Goal: Task Accomplishment & Management: Complete application form

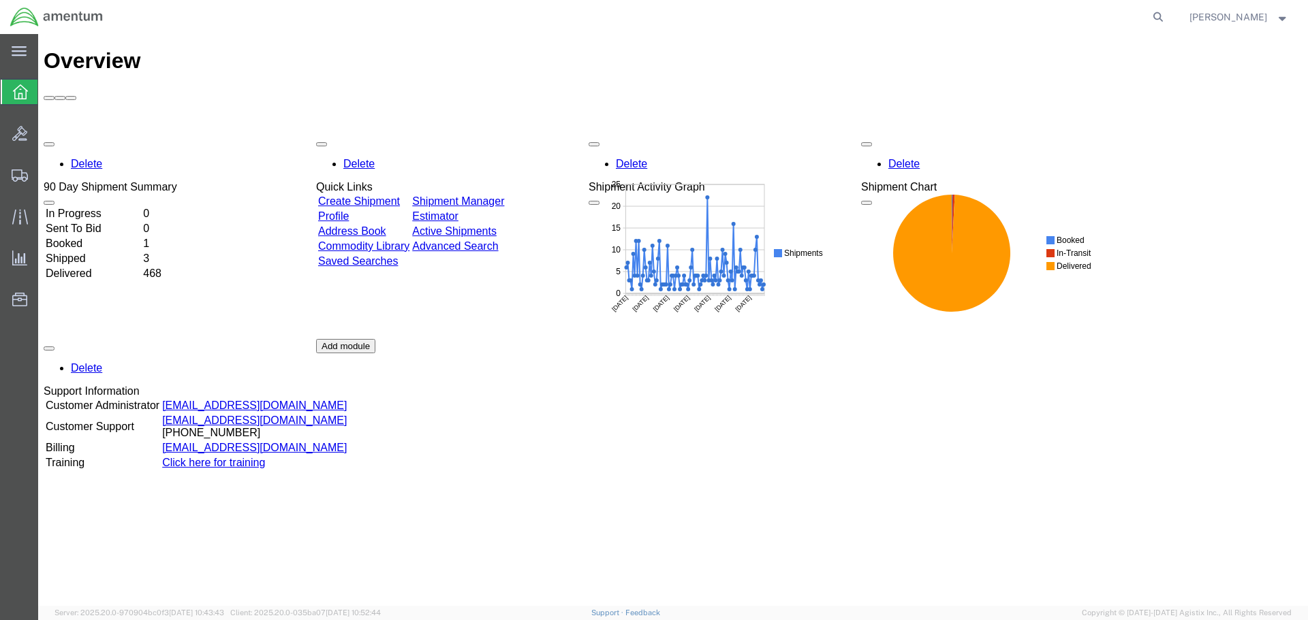
click at [403, 195] on td "Create Shipment" at bounding box center [363, 202] width 93 height 14
click at [400, 195] on link "Create Shipment" at bounding box center [359, 201] width 82 height 12
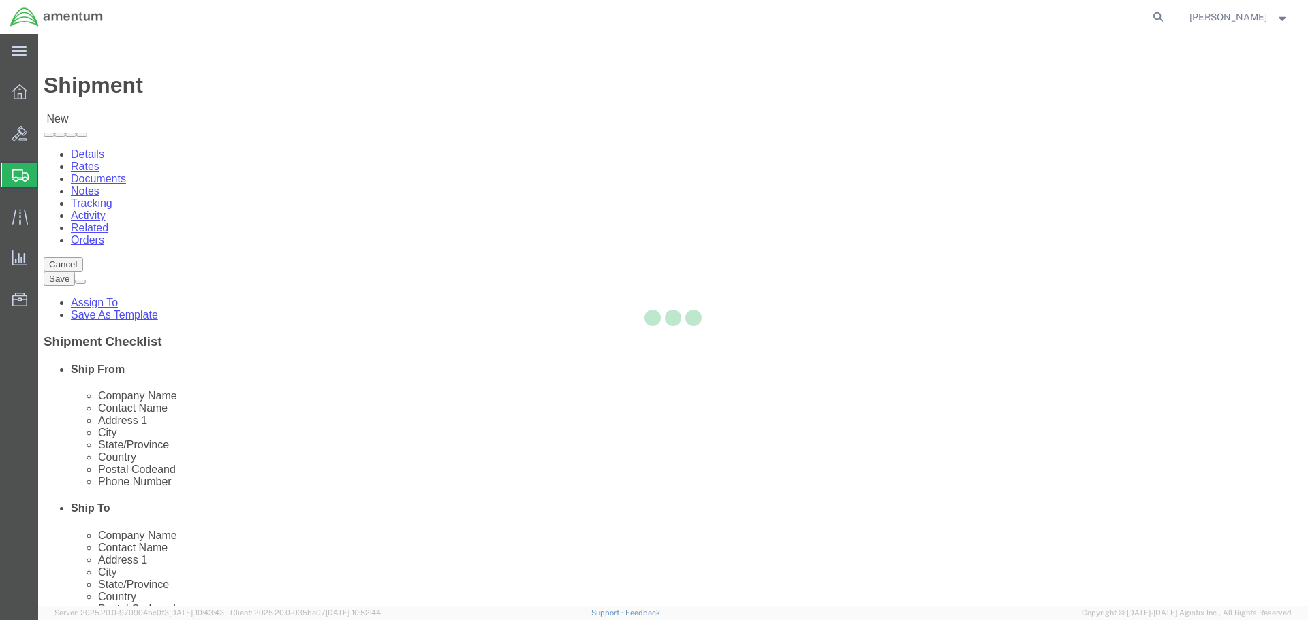
click at [426, 238] on div at bounding box center [672, 320] width 1269 height 572
select select
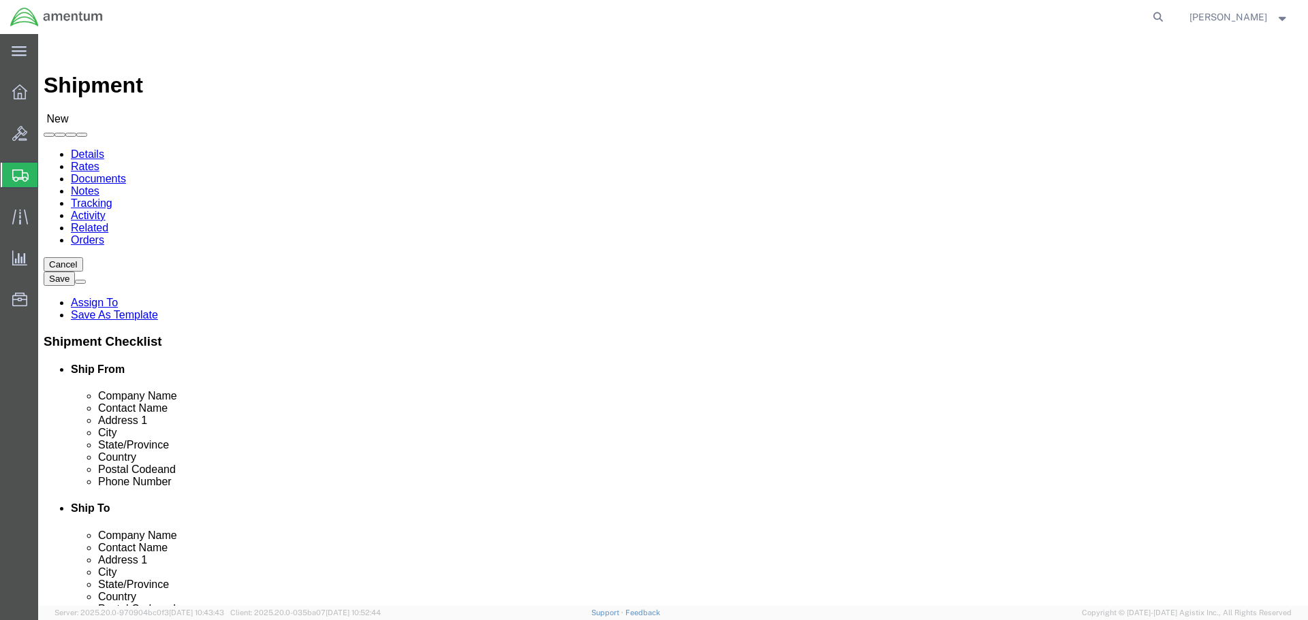
select select "MYPROFILE"
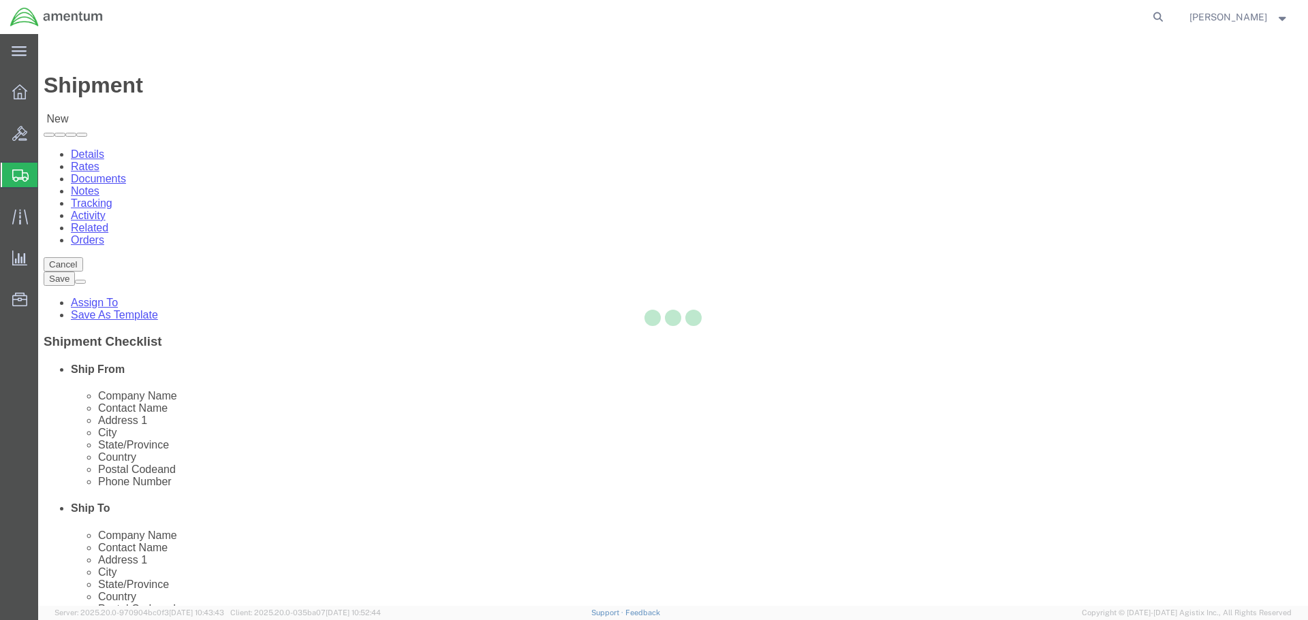
type input "Amentum Services, Inc."
type input "[PERSON_NAME]"
type input "4640 Subchaser Ct"
type input "Building 200"
type input "[GEOGRAPHIC_DATA]"
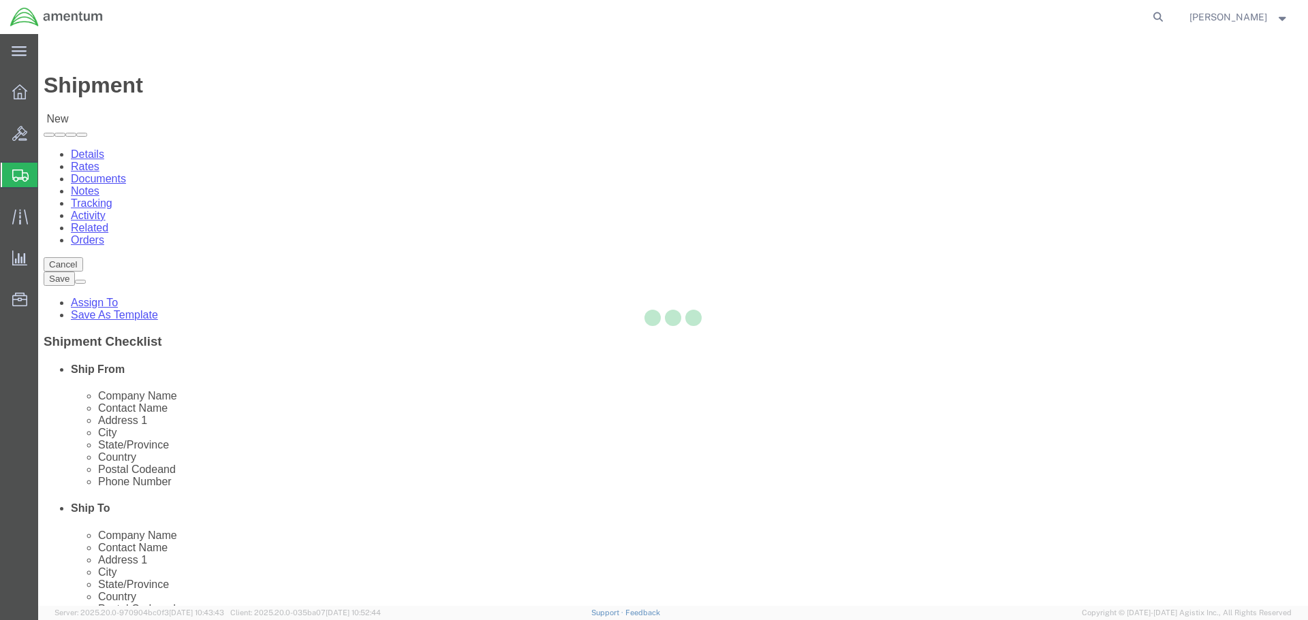
type input "32244"
type input "[PHONE_NUMBER]"
type input "309"
type input "[PERSON_NAME][EMAIL_ADDRESS][PERSON_NAME][DOMAIN_NAME]"
checkbox input "true"
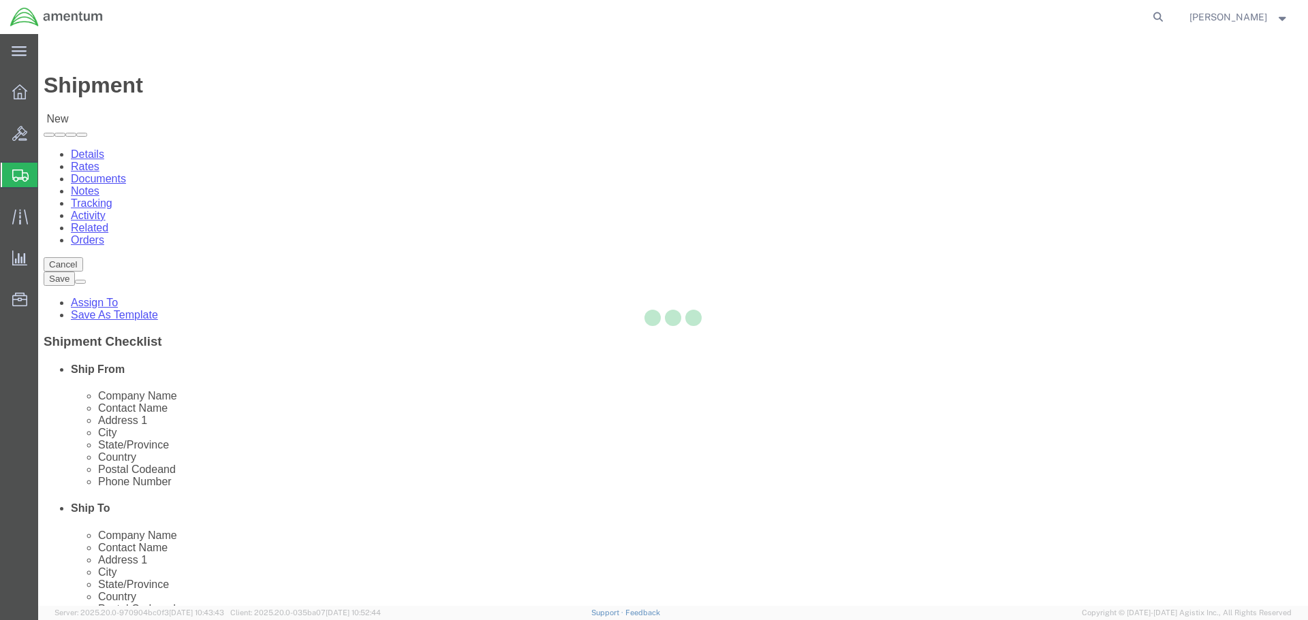
select select "FL"
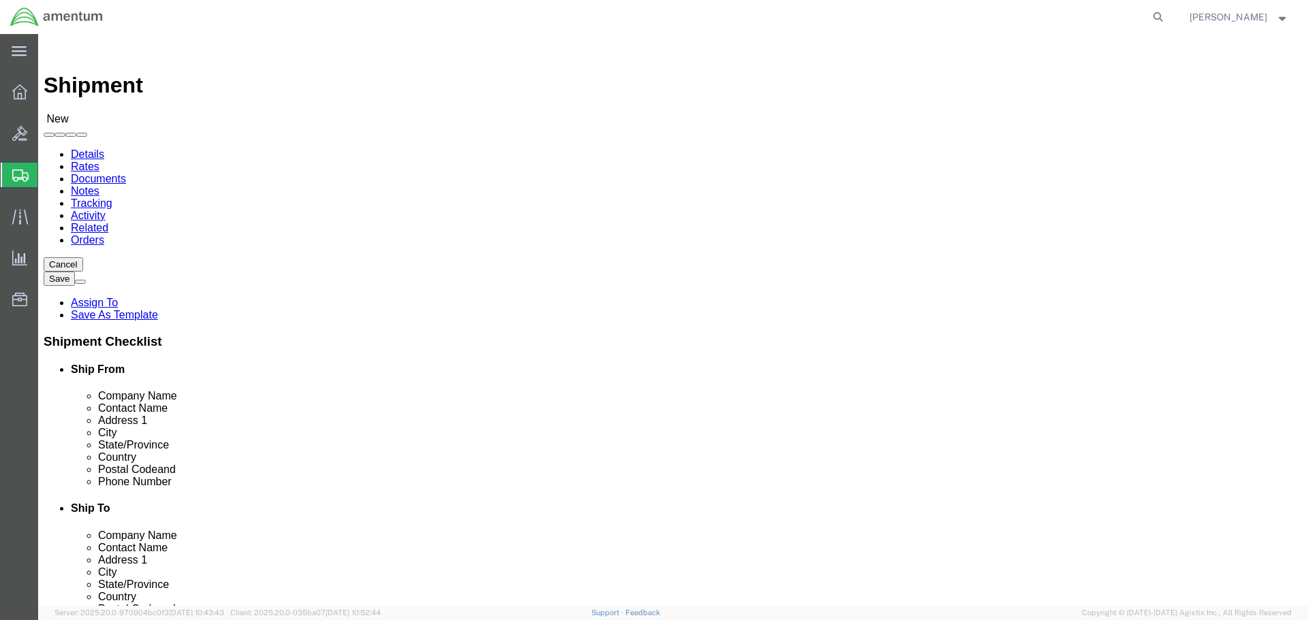
drag, startPoint x: 719, startPoint y: 227, endPoint x: 641, endPoint y: 227, distance: 78.3
click body "Shipment New Details Rates Documents Notes Tracking Activity Related Orders Can…"
type input "san angel"
select select "49914"
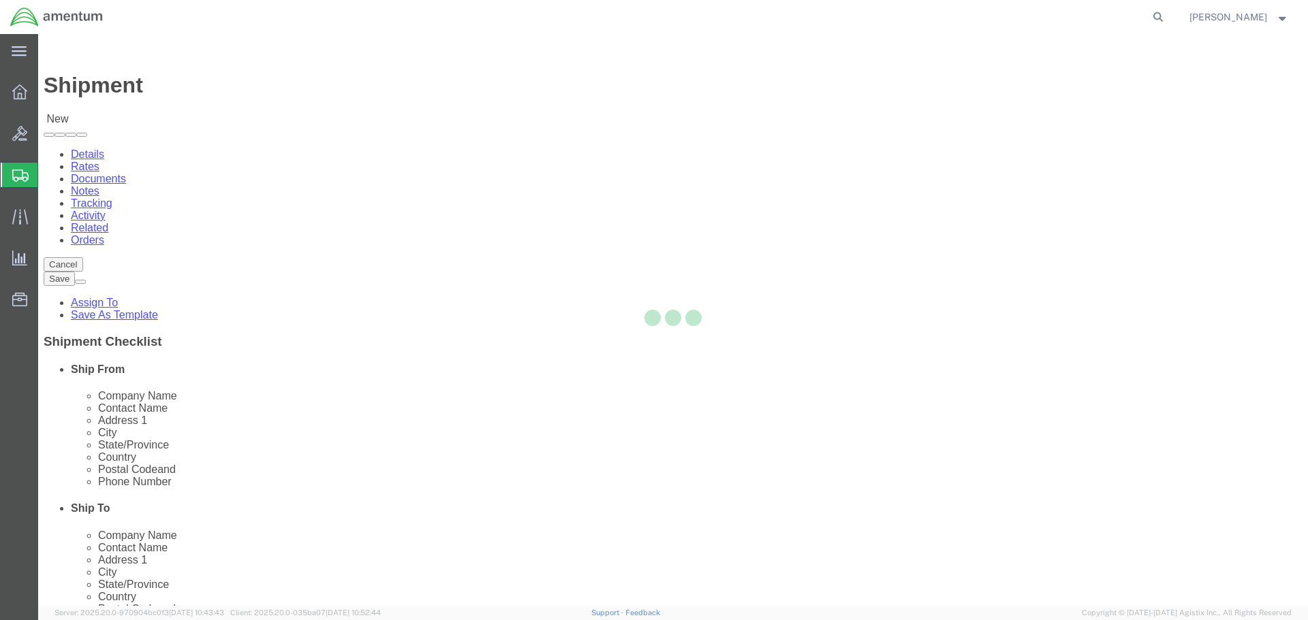
type input "Amentum Services, Inc"
type input "[PERSON_NAME]"
type input "[STREET_ADDRESS]"
type input "San [PERSON_NAME]"
type input "76904"
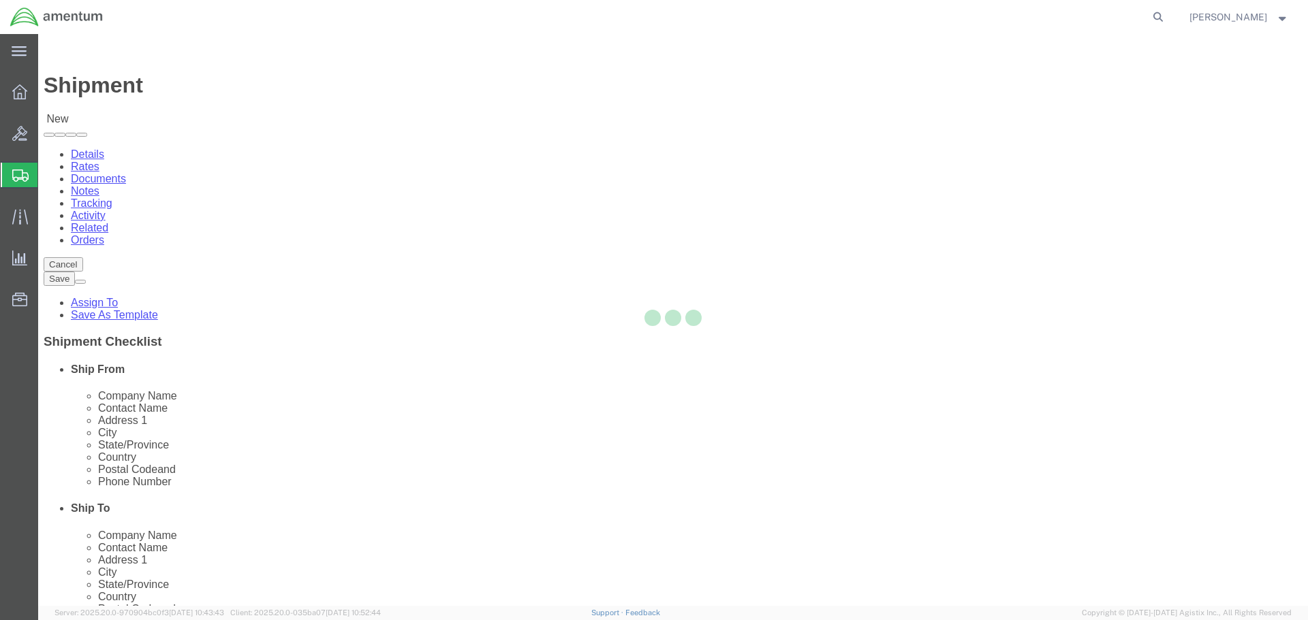
type input "[PHONE_NUMBER]"
type input "[PERSON_NAME][EMAIL_ADDRESS][PERSON_NAME][DOMAIN_NAME]"
checkbox input "true"
select select "[GEOGRAPHIC_DATA]"
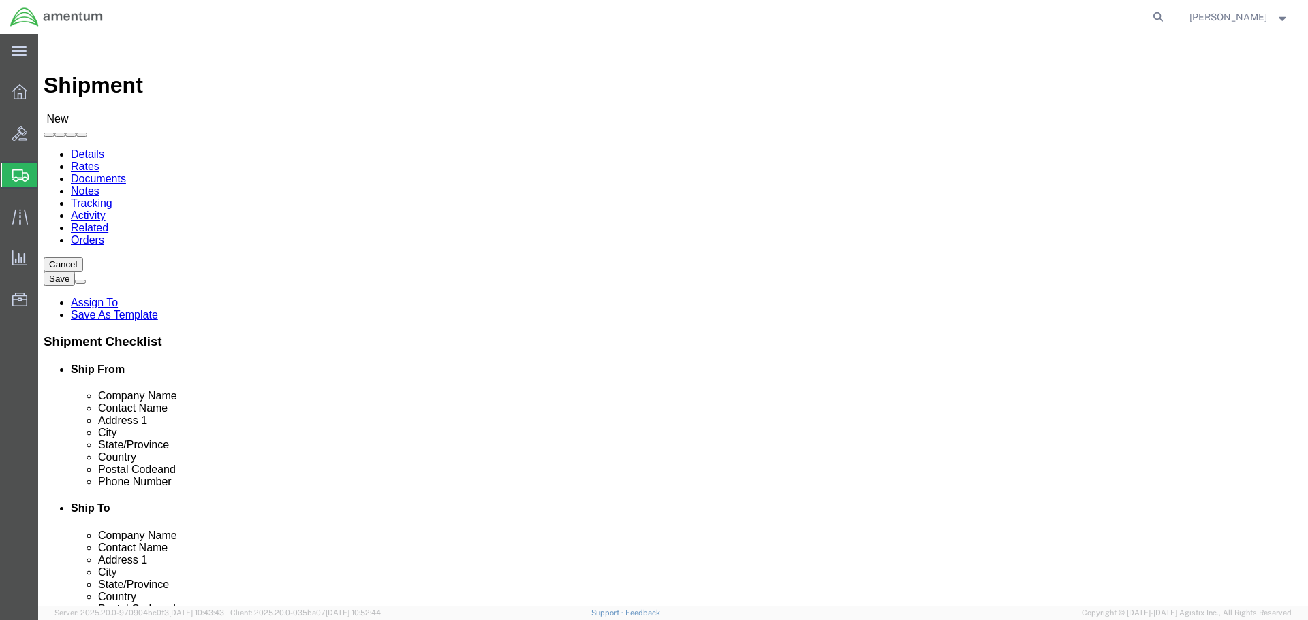
click input "[PERSON_NAME]"
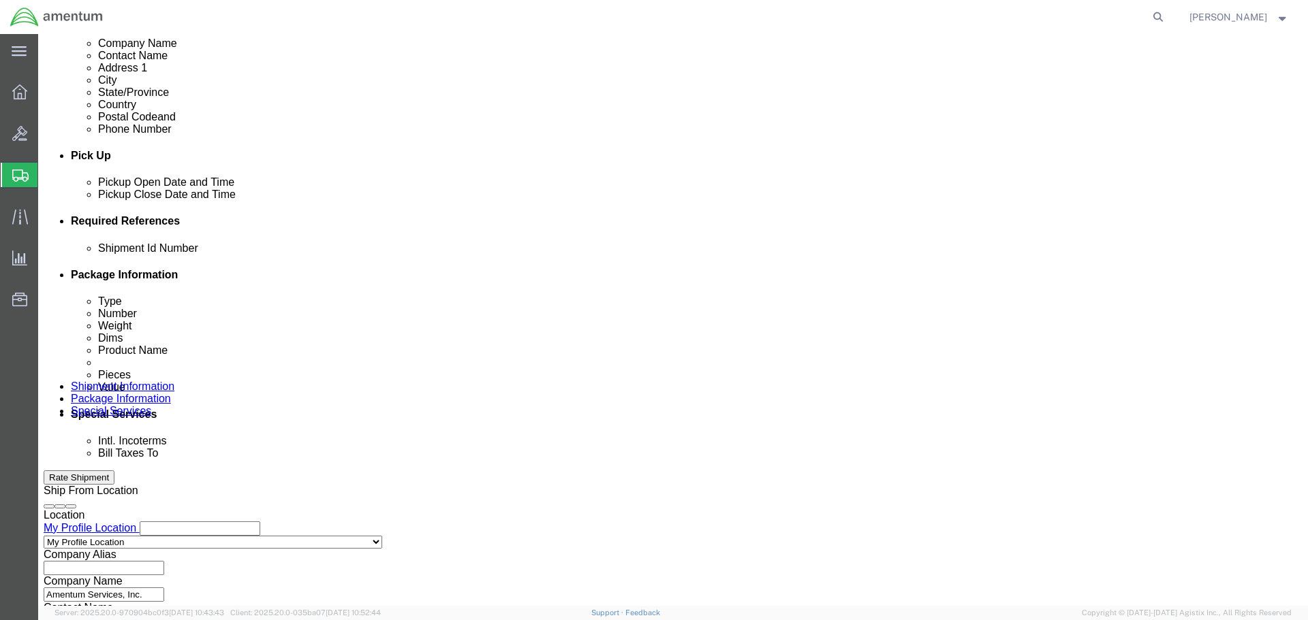
scroll to position [597, 0]
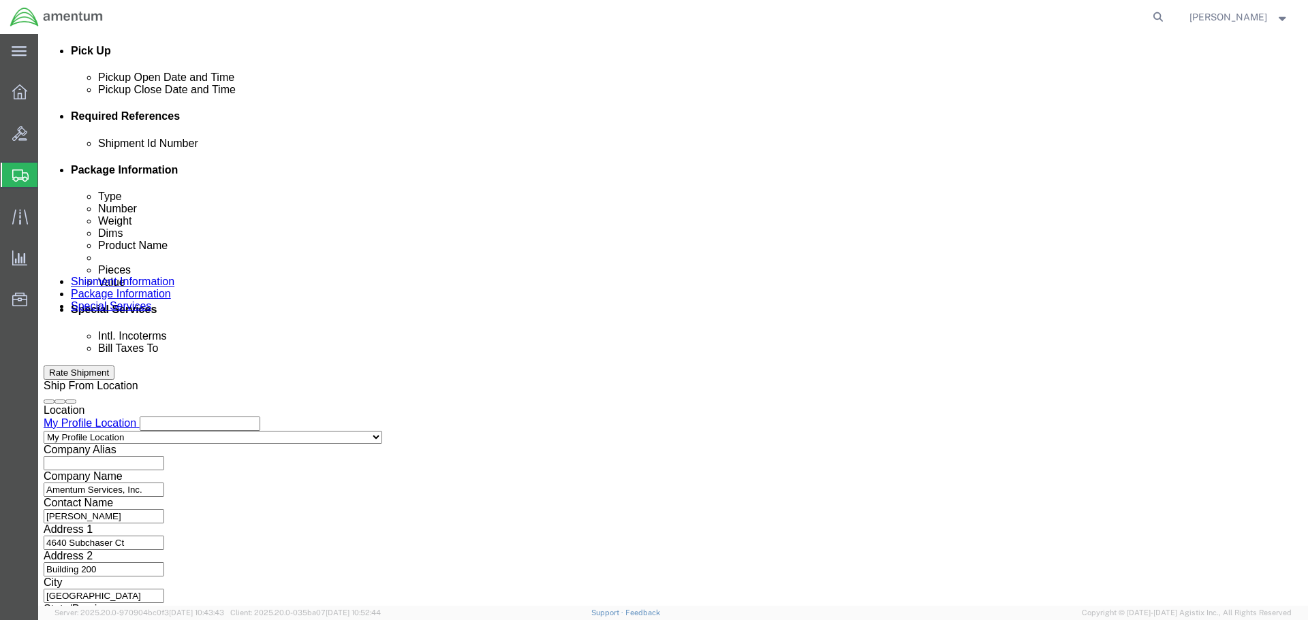
click input "text"
type input "H60 MOD EQUIP TO WSA"
click button "Add reference"
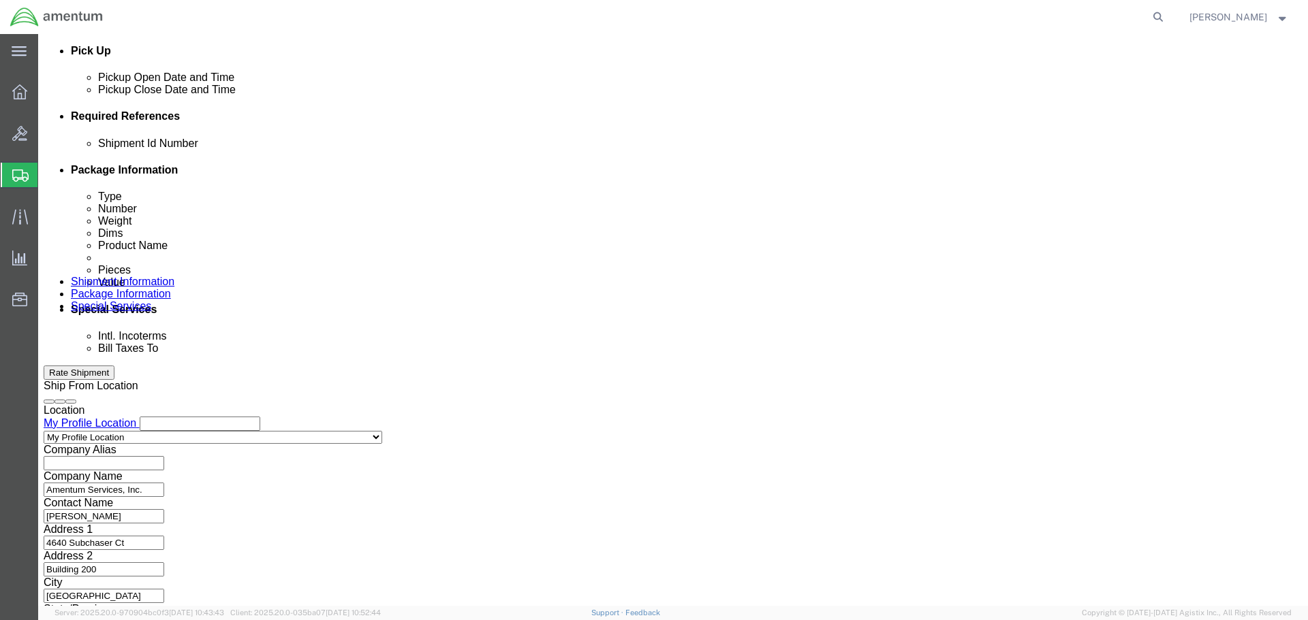
click select "Select Account Type Activity ID Airline Appointment Number ASN Batch Request # …"
select select "PROJNUM"
click select "Select Account Type Activity ID Airline Appointment Number ASN Batch Request # …"
type input "6118.04.03.2219.000.SER.0000"
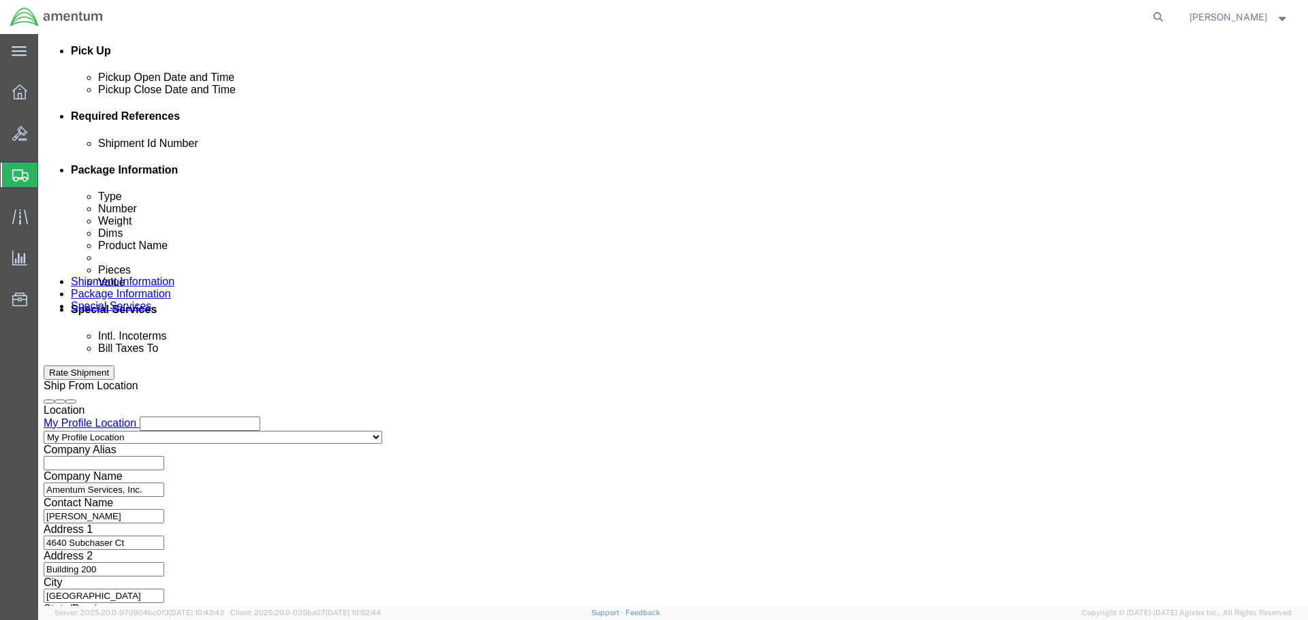
scroll to position [0, 0]
select select "DEPT"
type input "CBP"
select select "CUSTREF"
type input "TDFM INSTALL KITS"
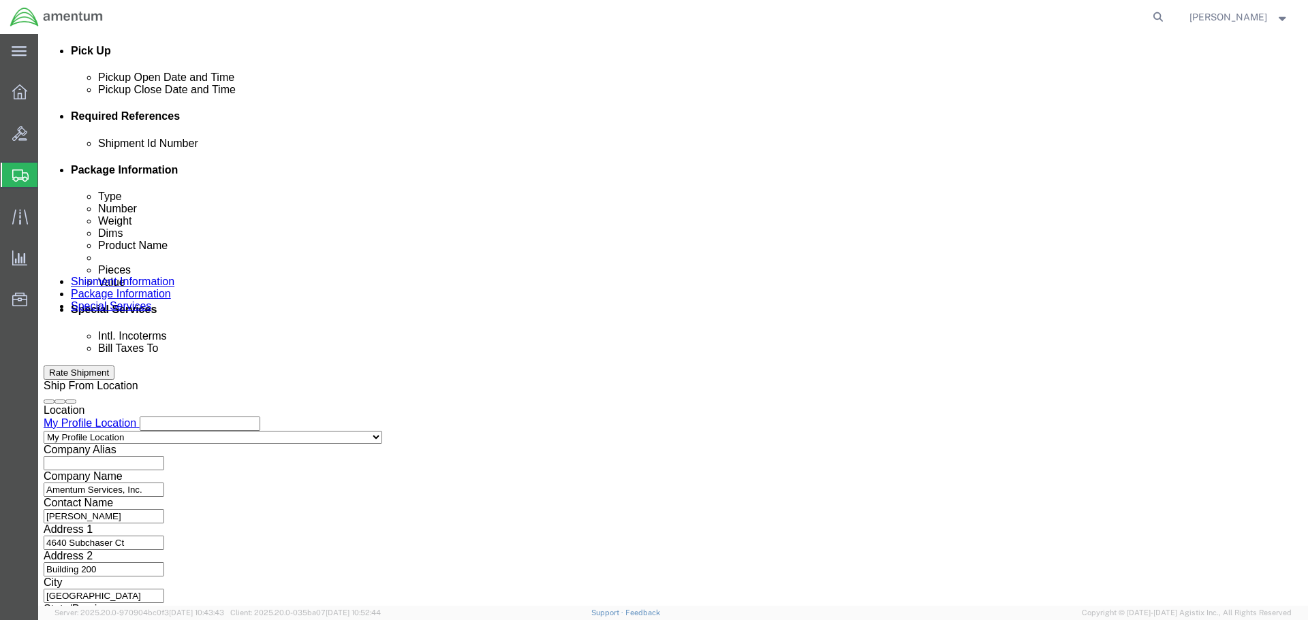
click button "Continue"
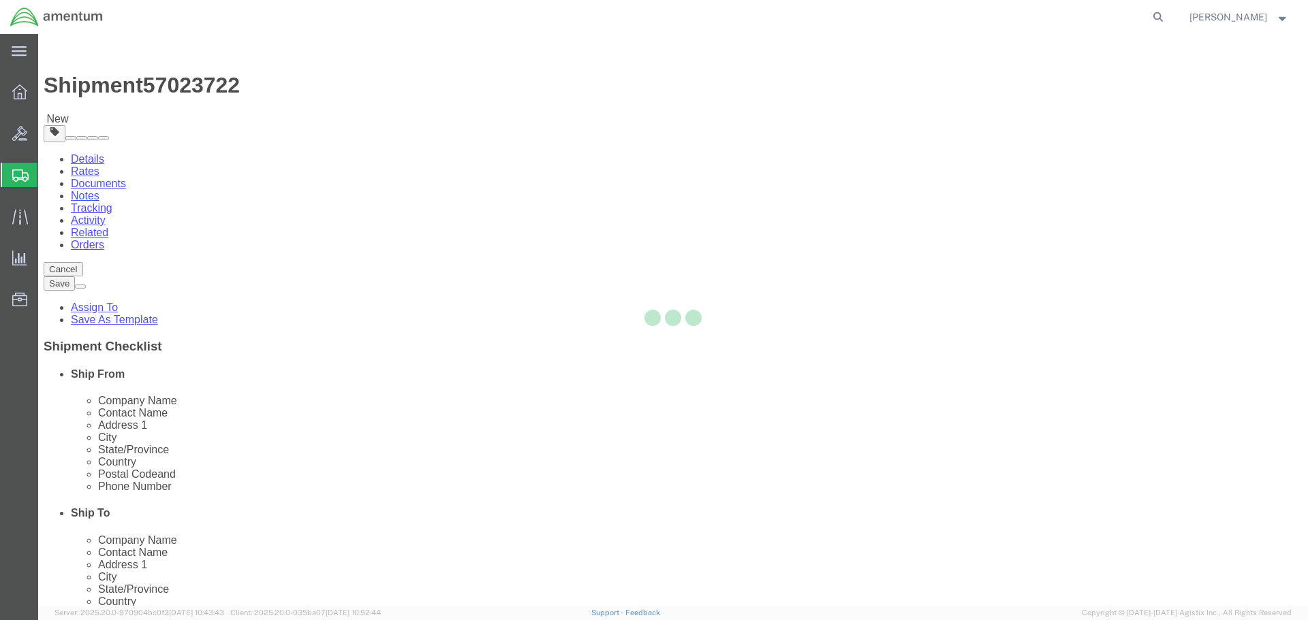
select select "CBOX"
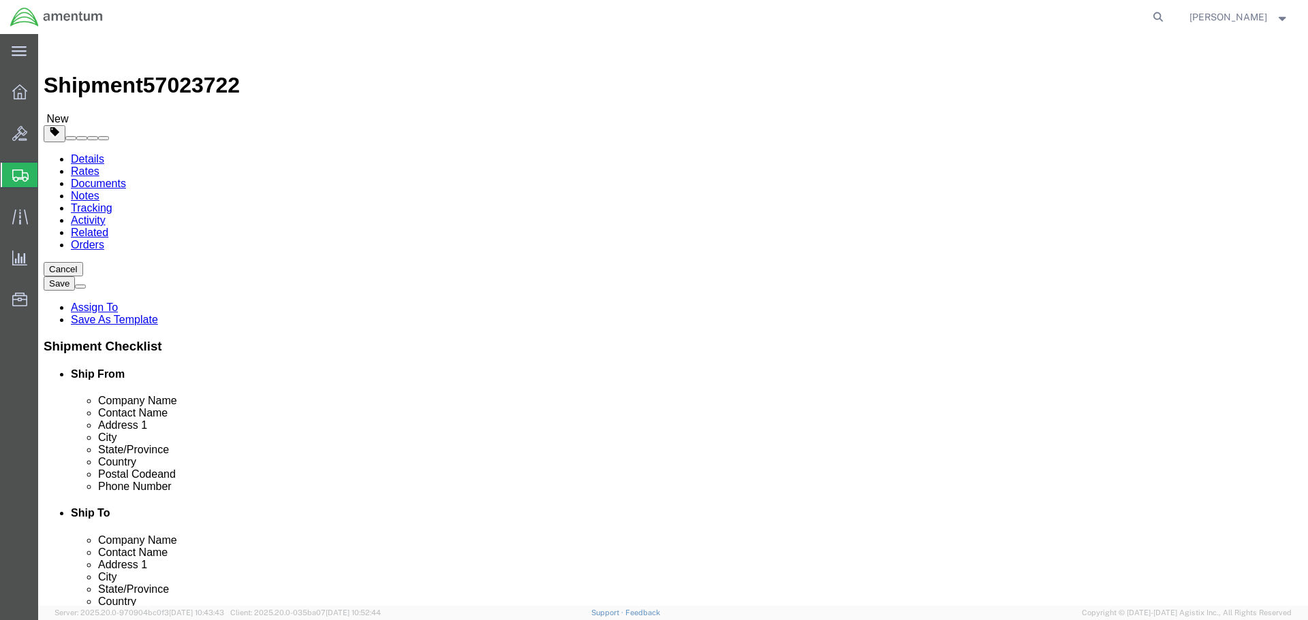
click input "text"
type input "24"
type input "12"
type input "41"
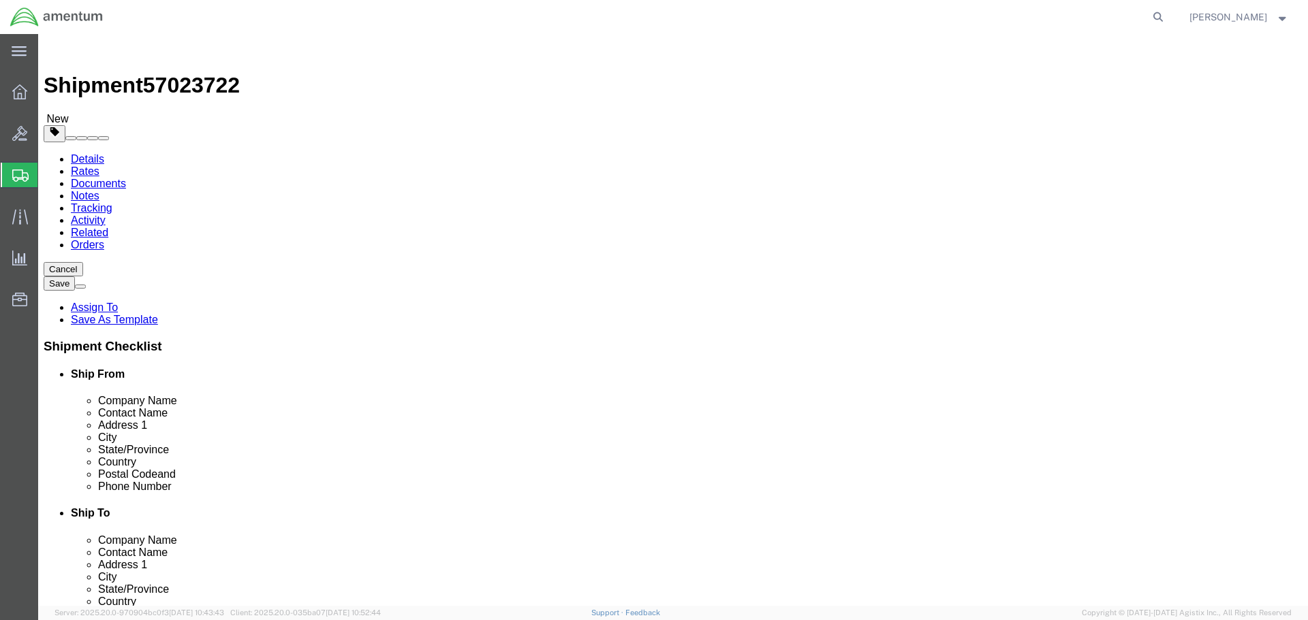
click link "Add Content"
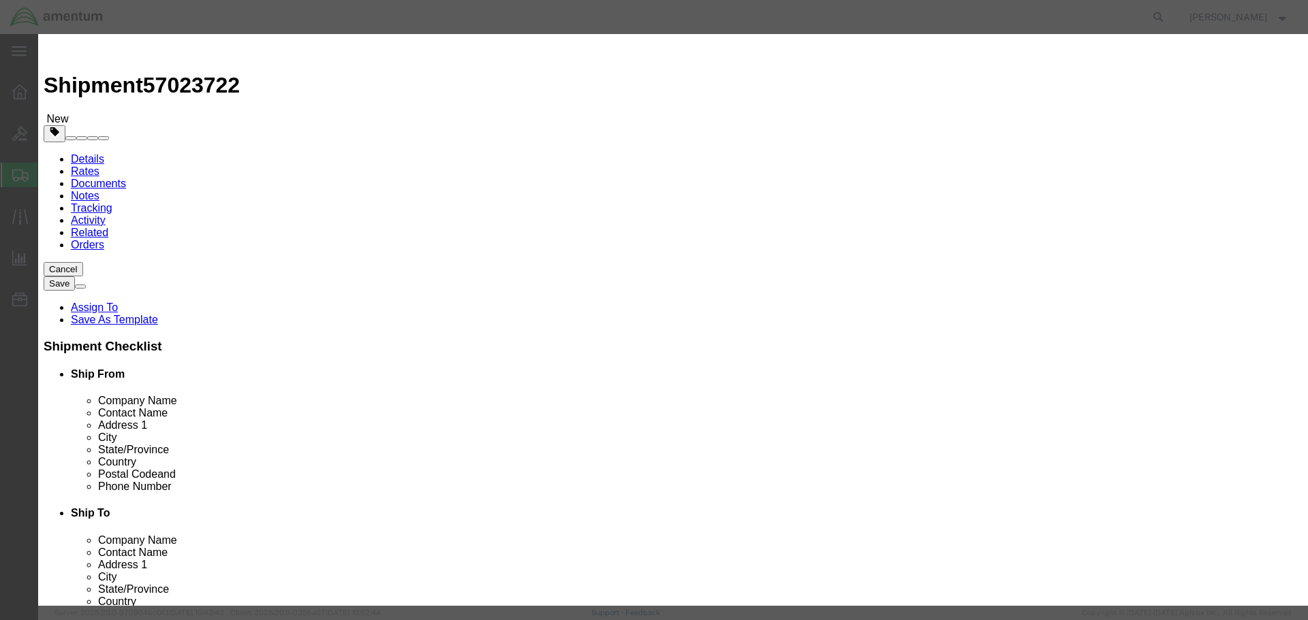
click input "text"
type input "[PERSON_NAME]"
type input "10"
type input "15000"
click label "GL Reference"
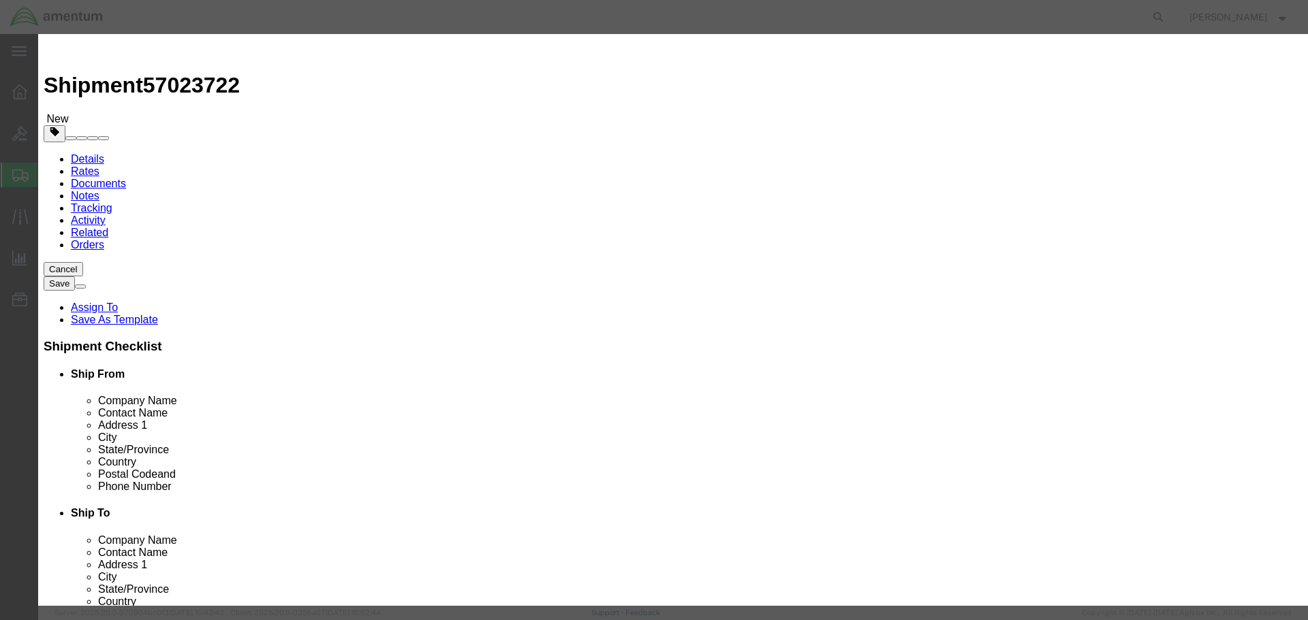
click button "Save & Close"
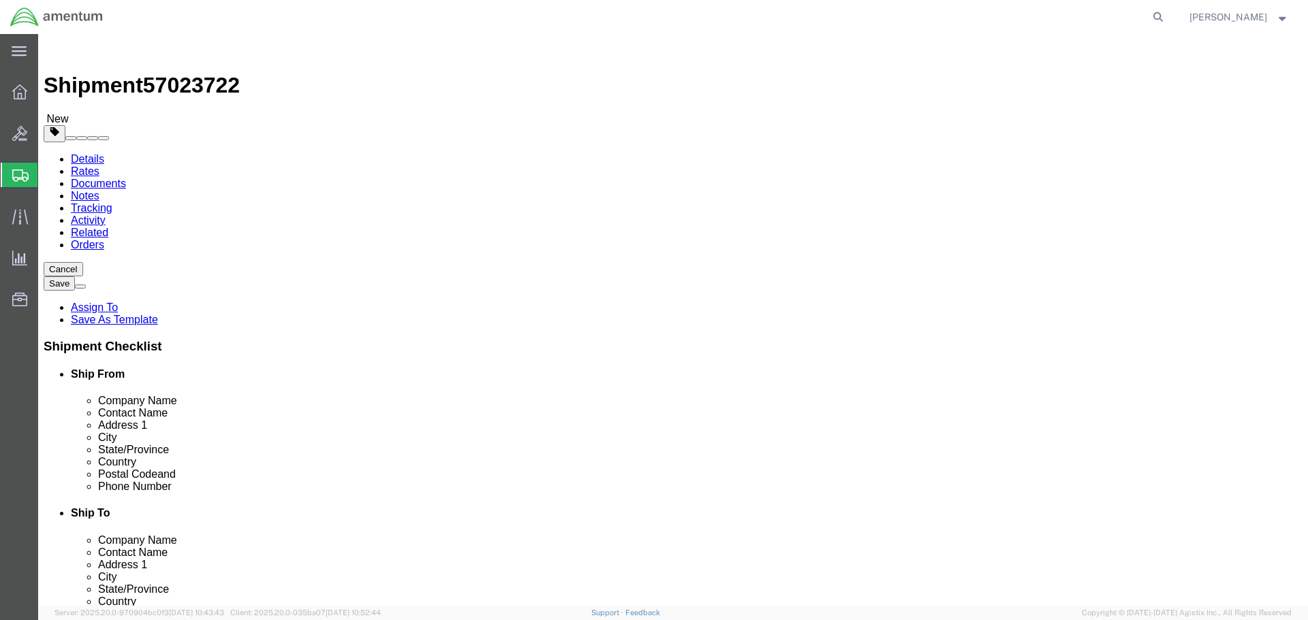
click link "Add Package"
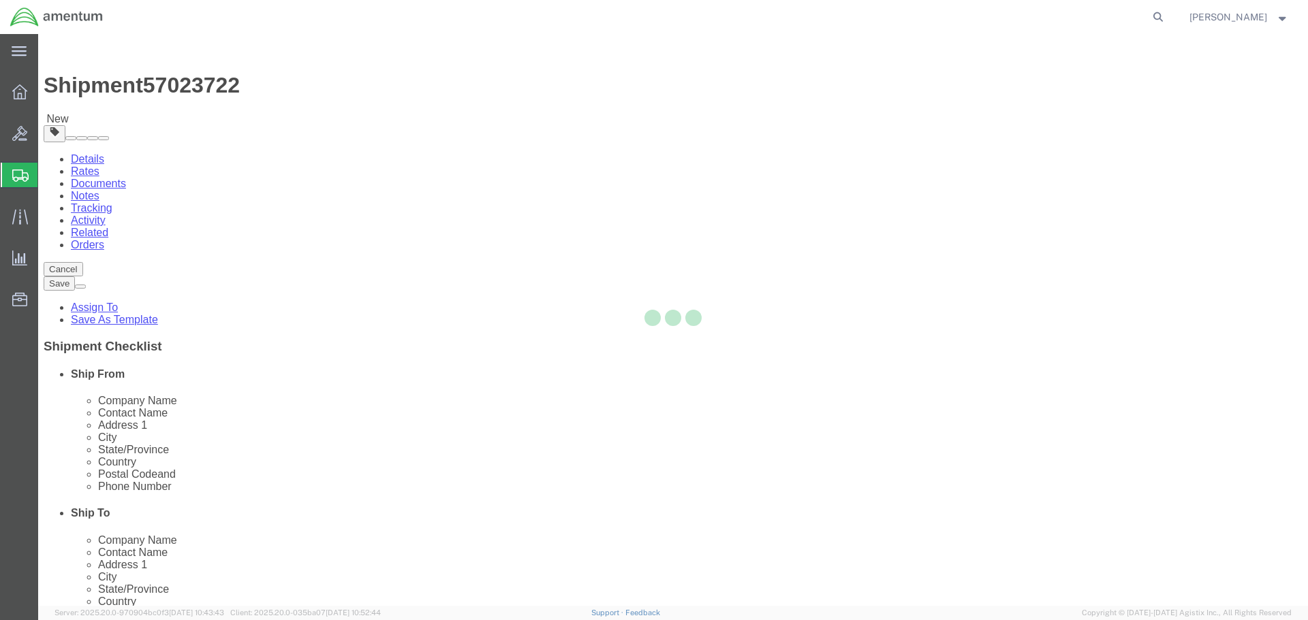
select select "CBOX"
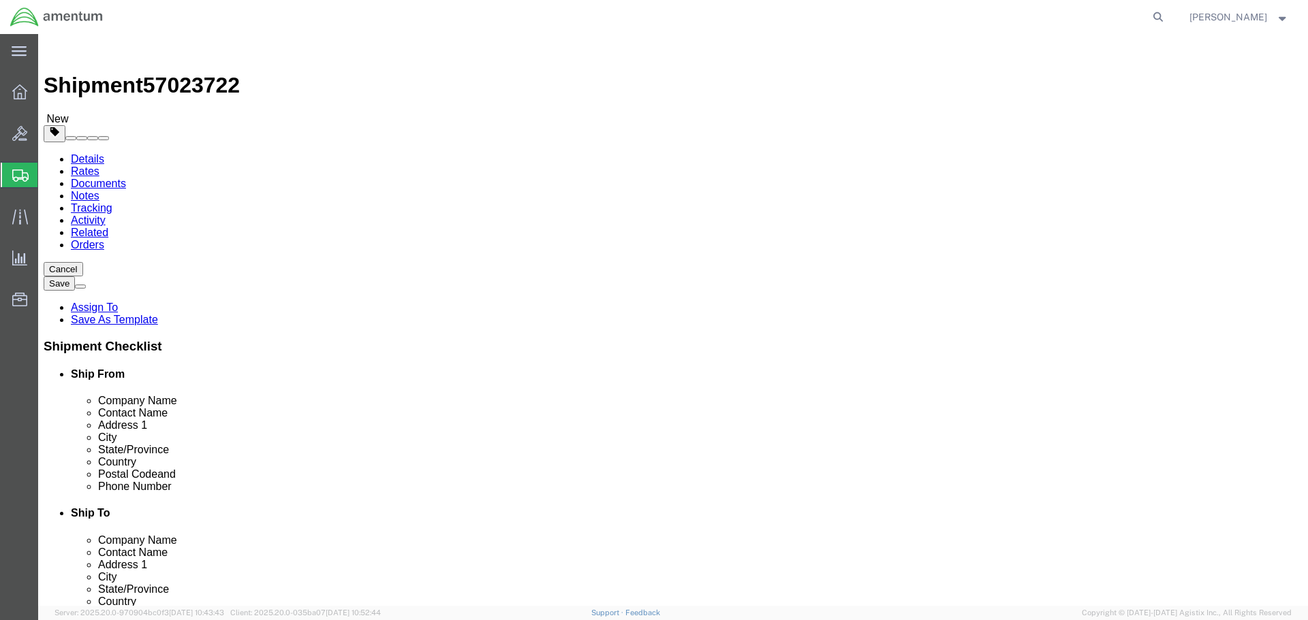
click input "text"
type input "12"
type input "19"
type input "26"
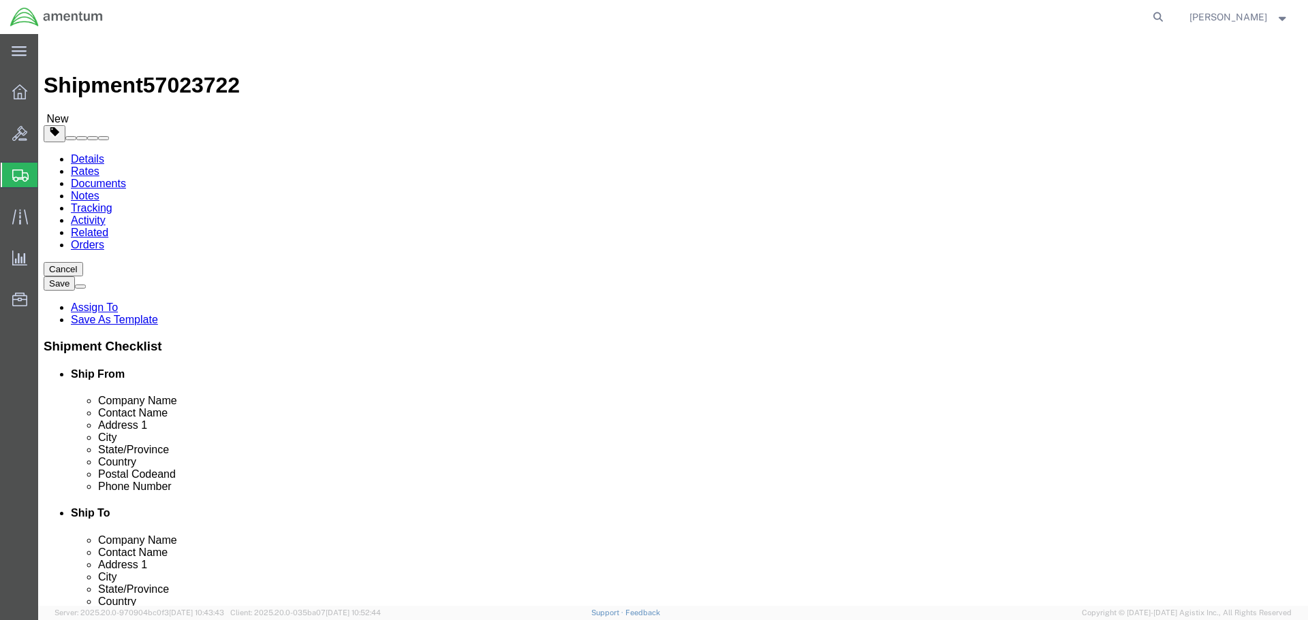
click link "Add Content"
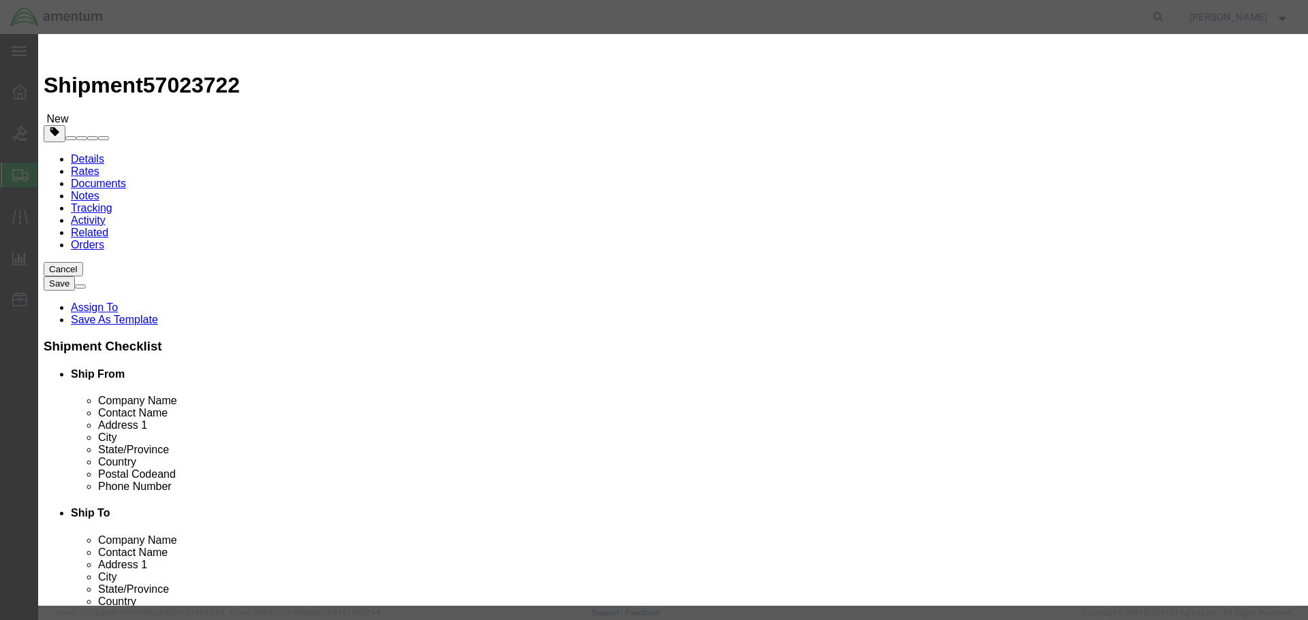
click input "text"
type input "SENSOR ANTENNA"
type input "5"
type input "10000"
click button "Save & Close"
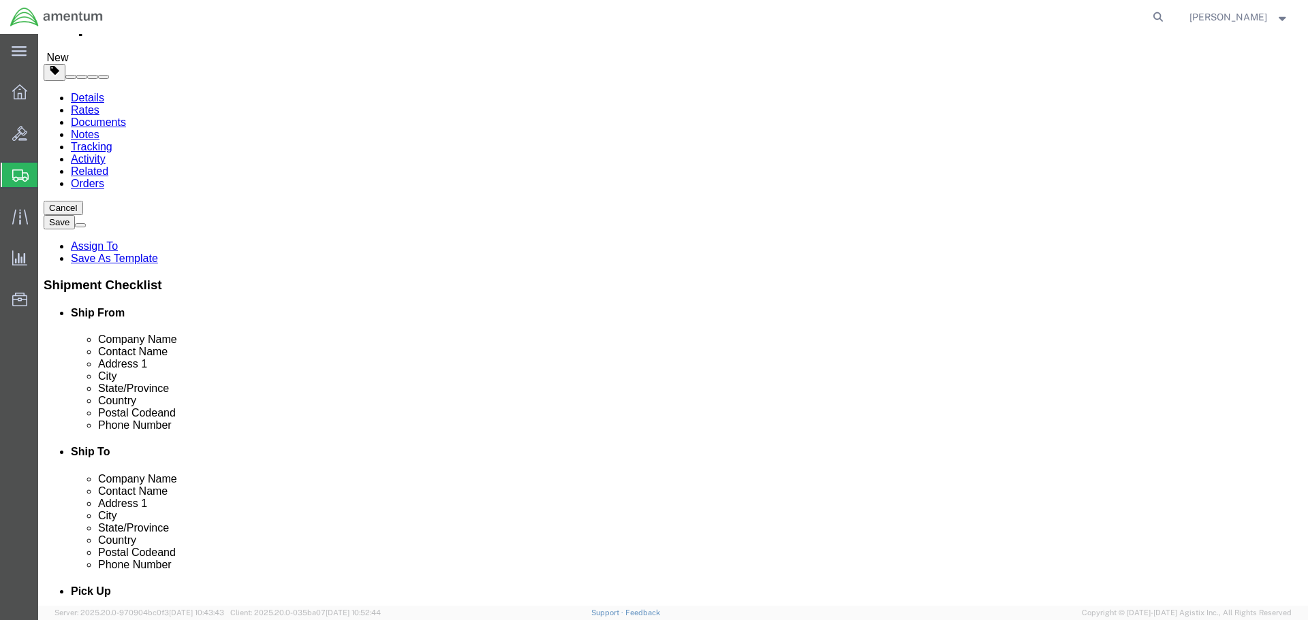
scroll to position [120, 0]
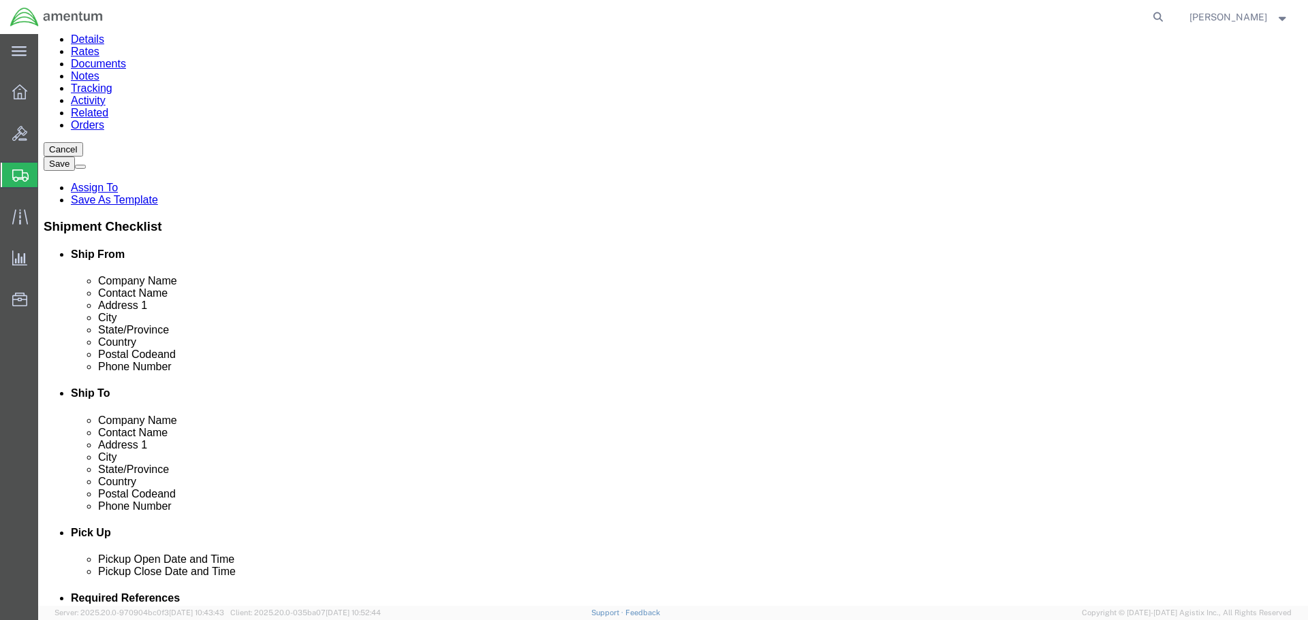
click link "Add Package"
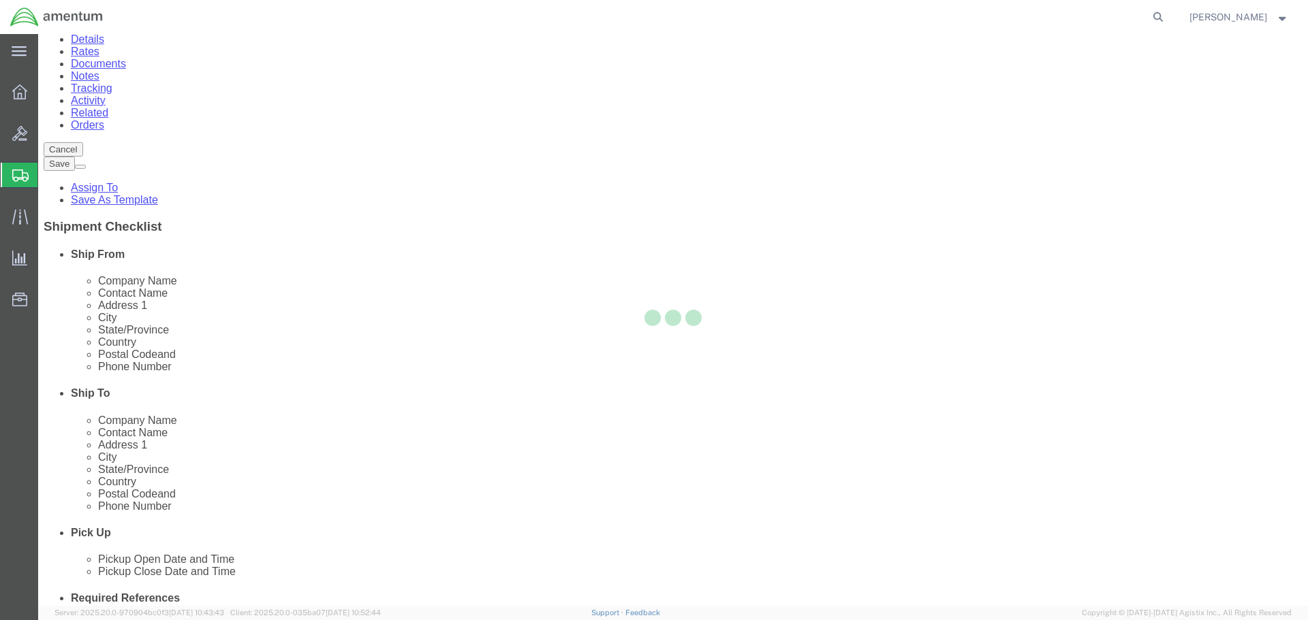
scroll to position [0, 0]
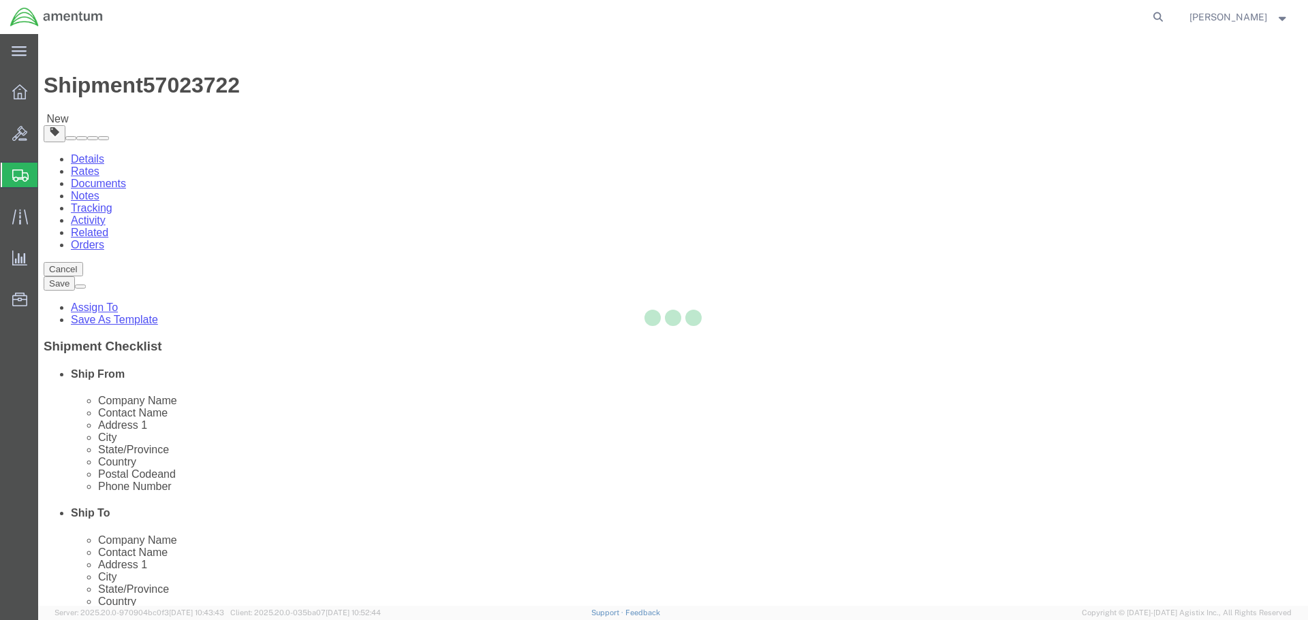
select select "CBOX"
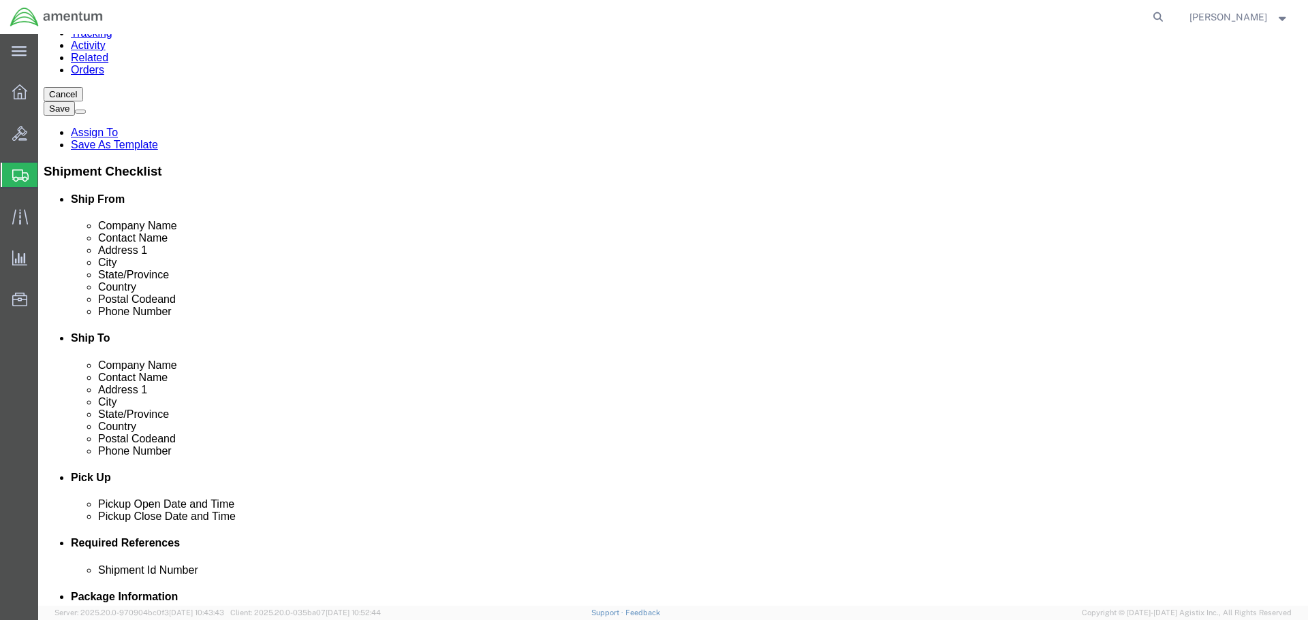
scroll to position [272, 0]
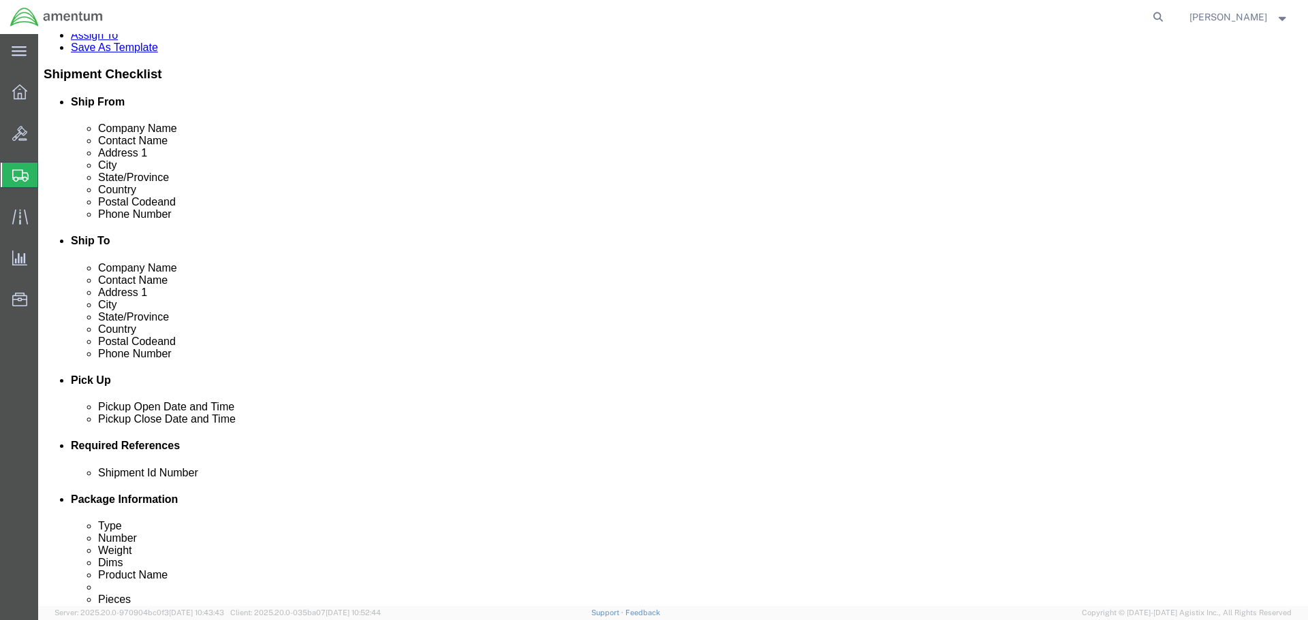
click input "text"
type input "15"
type input "11"
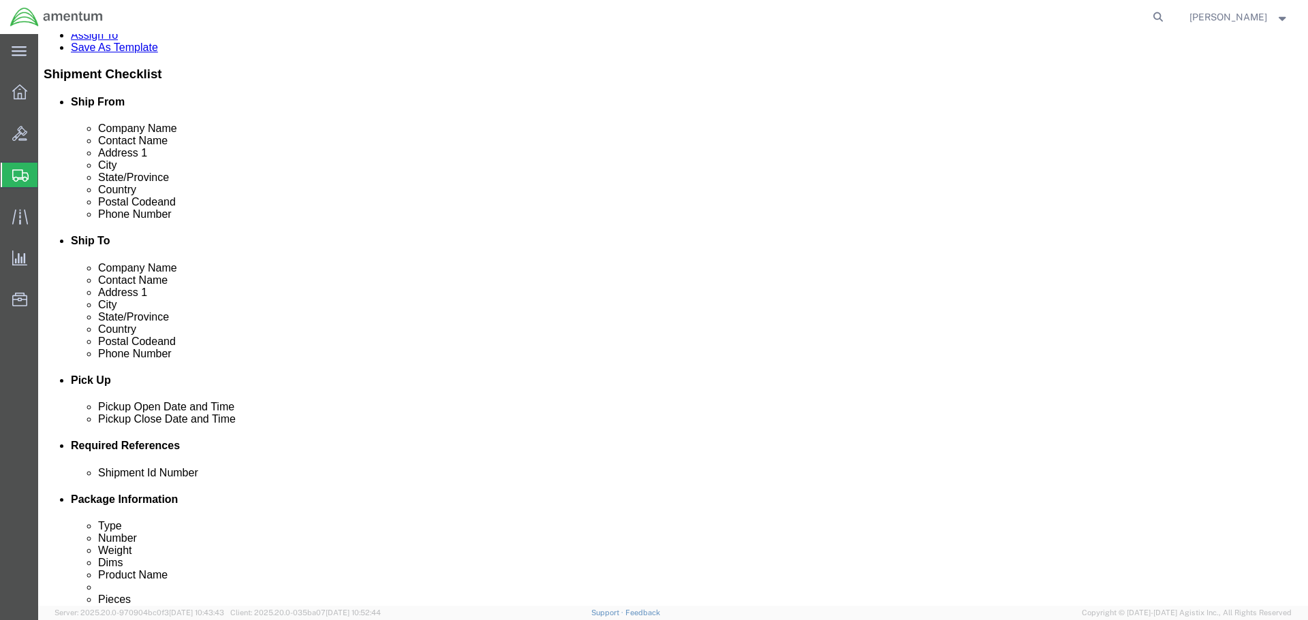
click link "Add Content"
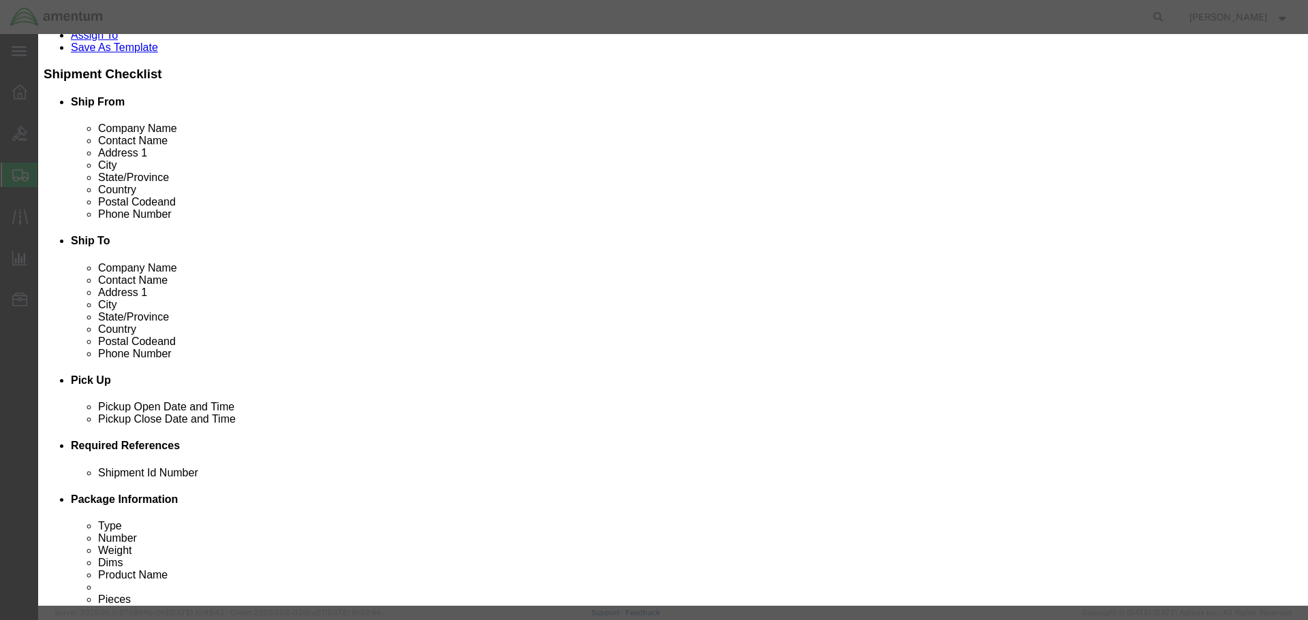
click input "text"
type input "TDFM"
type input "1"
drag, startPoint x: 441, startPoint y: 157, endPoint x: 378, endPoint y: 153, distance: 63.4
click div "Total Value 75000 Select ADP AED AFN ALL AMD AOA ARS ATS AUD AWG AZN BAM BBD BD…"
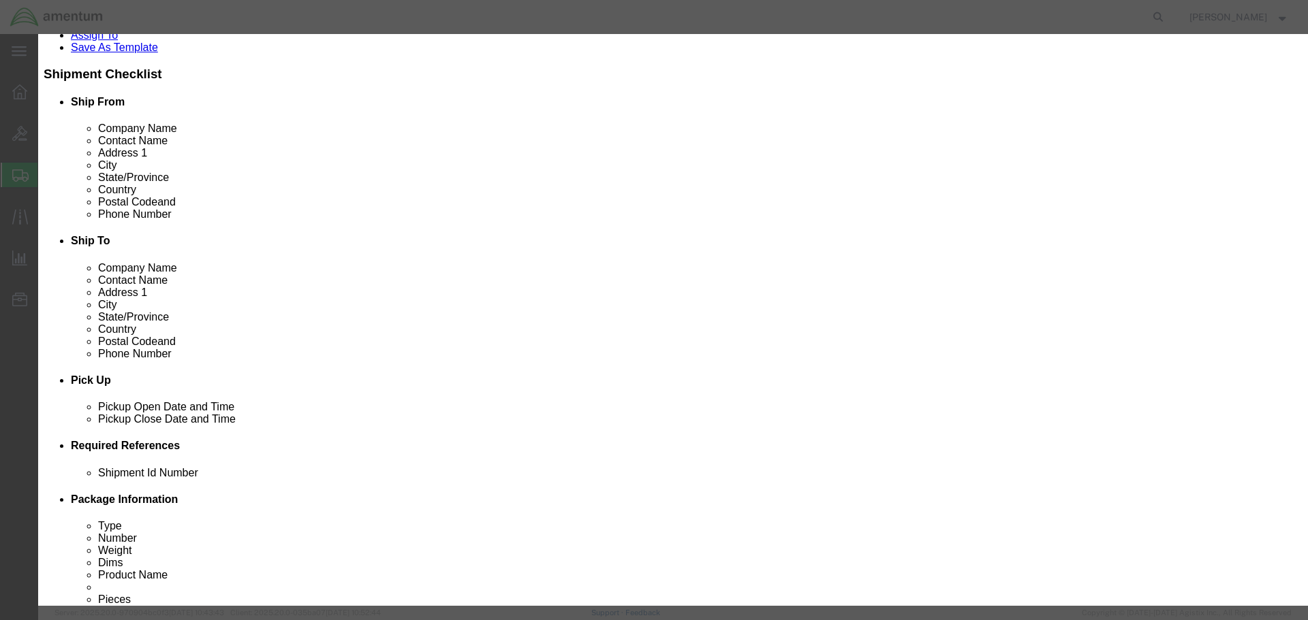
type input "50000"
click button "Save & Close"
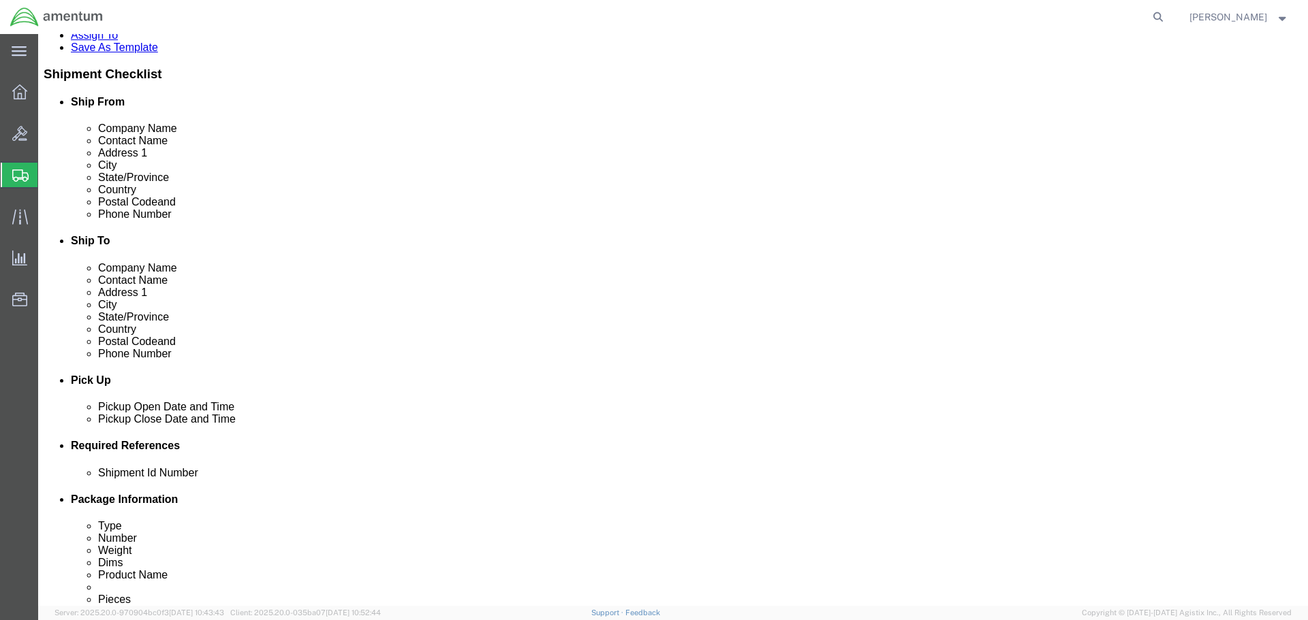
click link "Add Package"
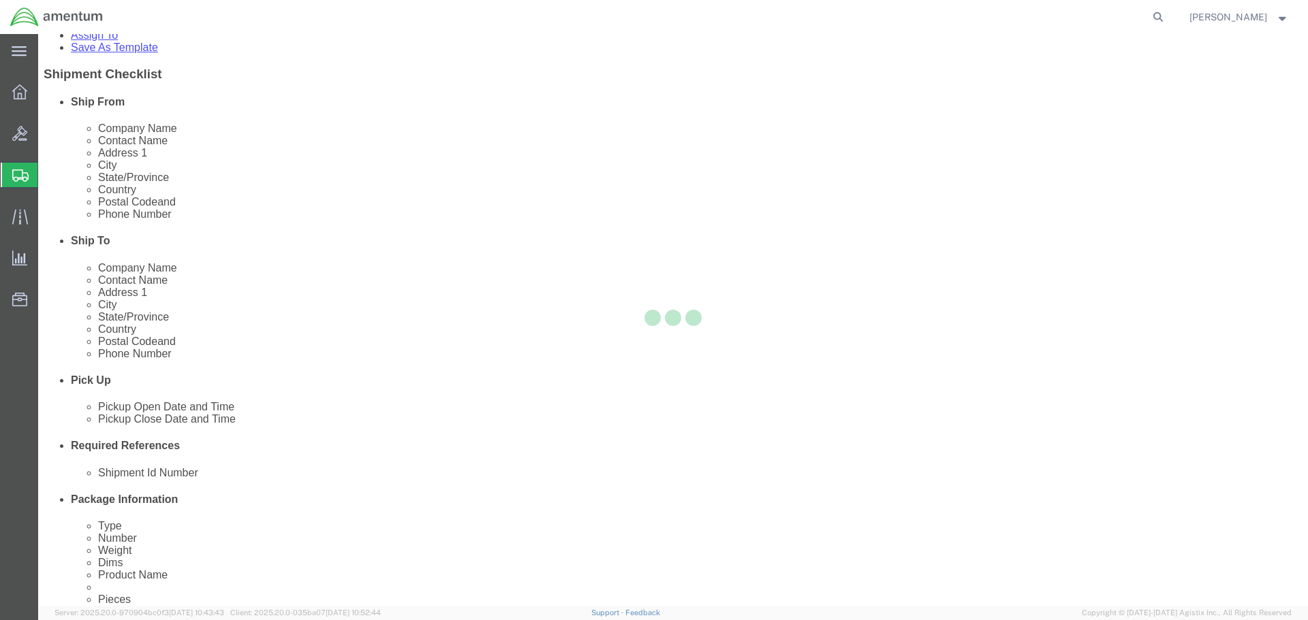
scroll to position [0, 0]
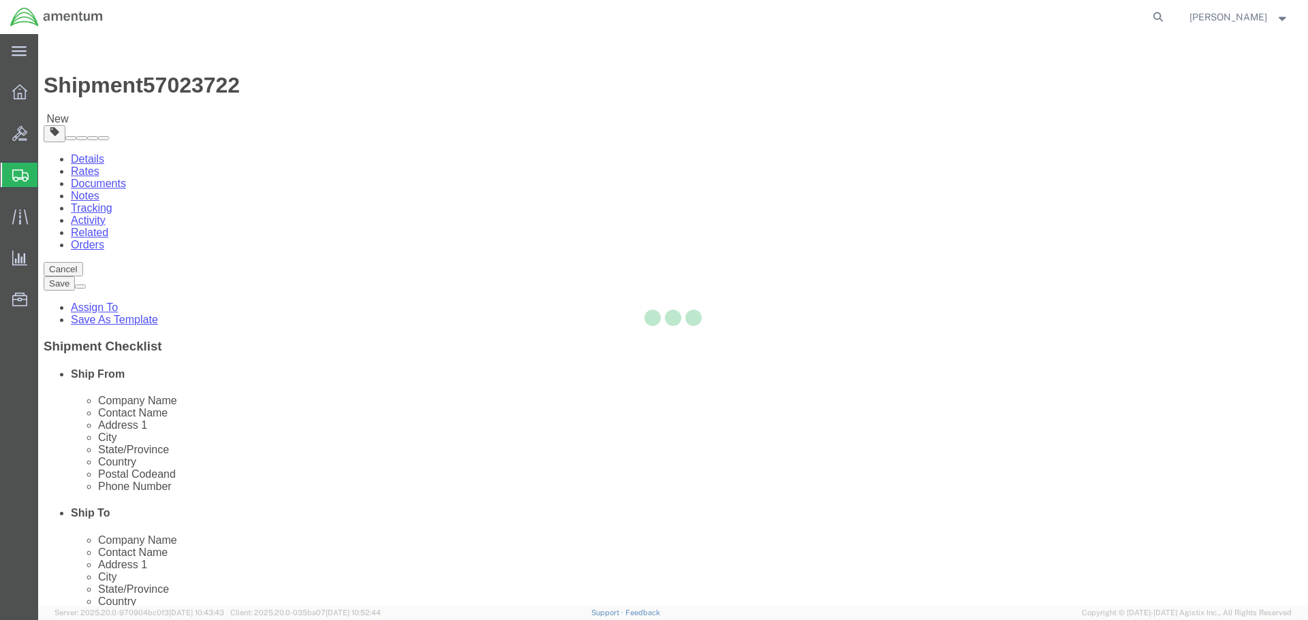
select select "CBOX"
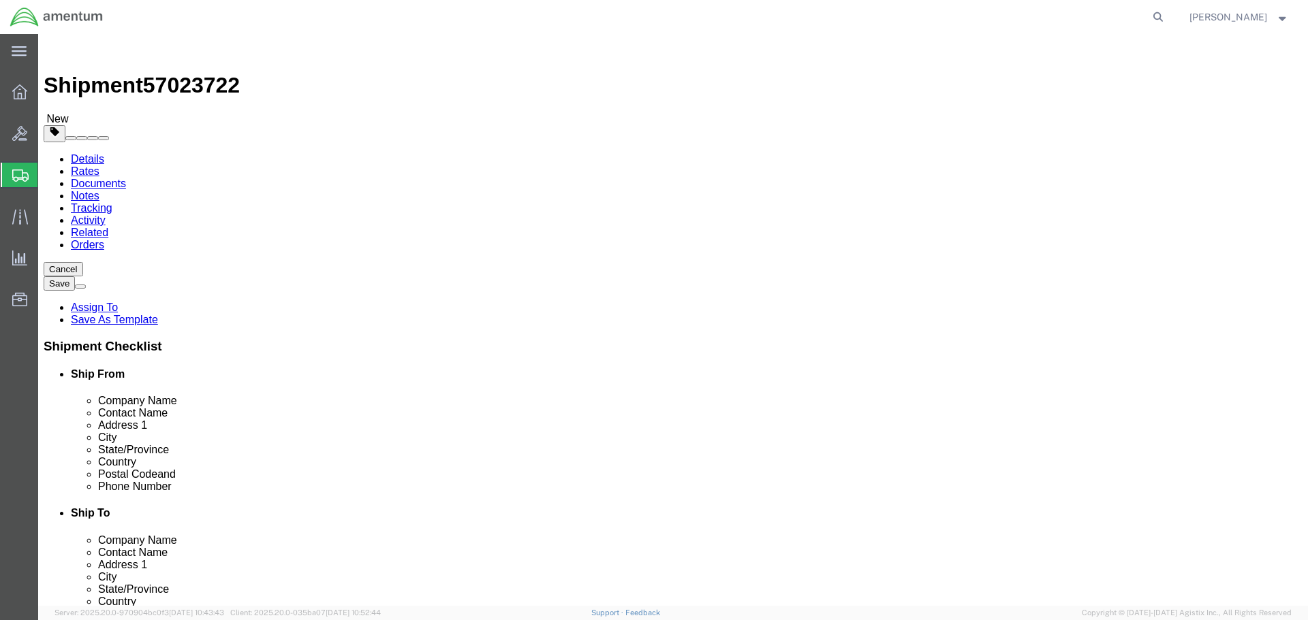
click dd "10.00 Each"
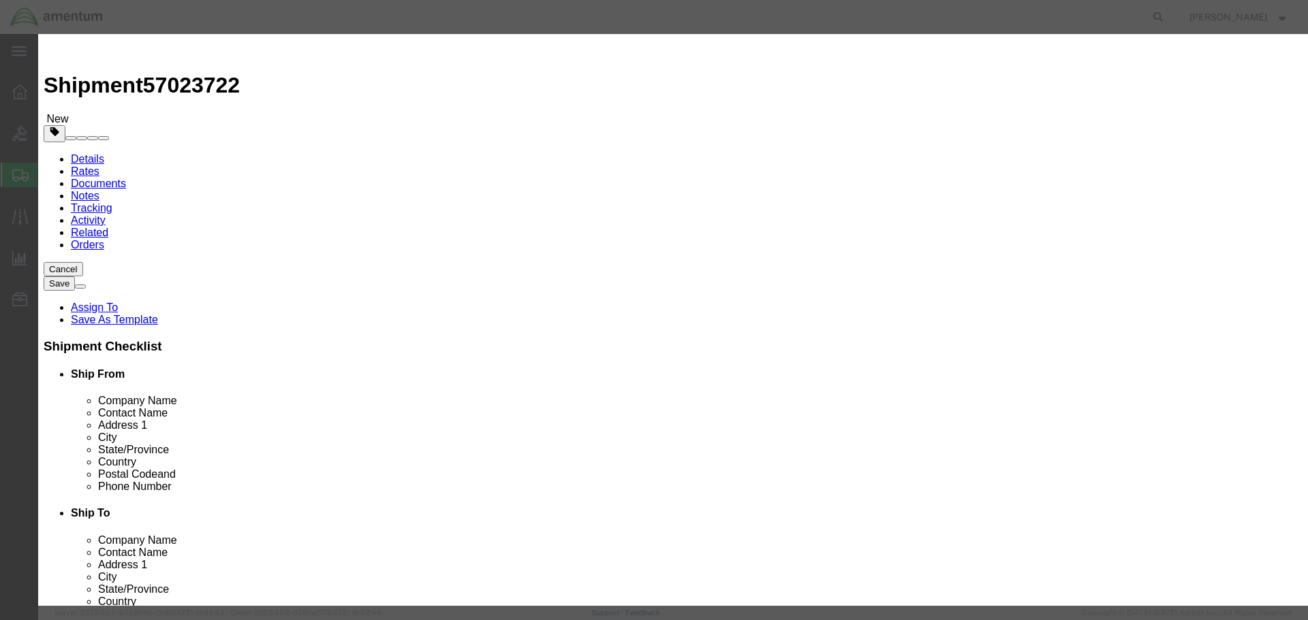
drag, startPoint x: 490, startPoint y: 105, endPoint x: 344, endPoint y: 92, distance: 146.3
click div "Commodity library Product Name RAMI ANTENNA Pieces 10.00 Select Bag Barrels 100…"
type input "TDFM"
click input "10.00"
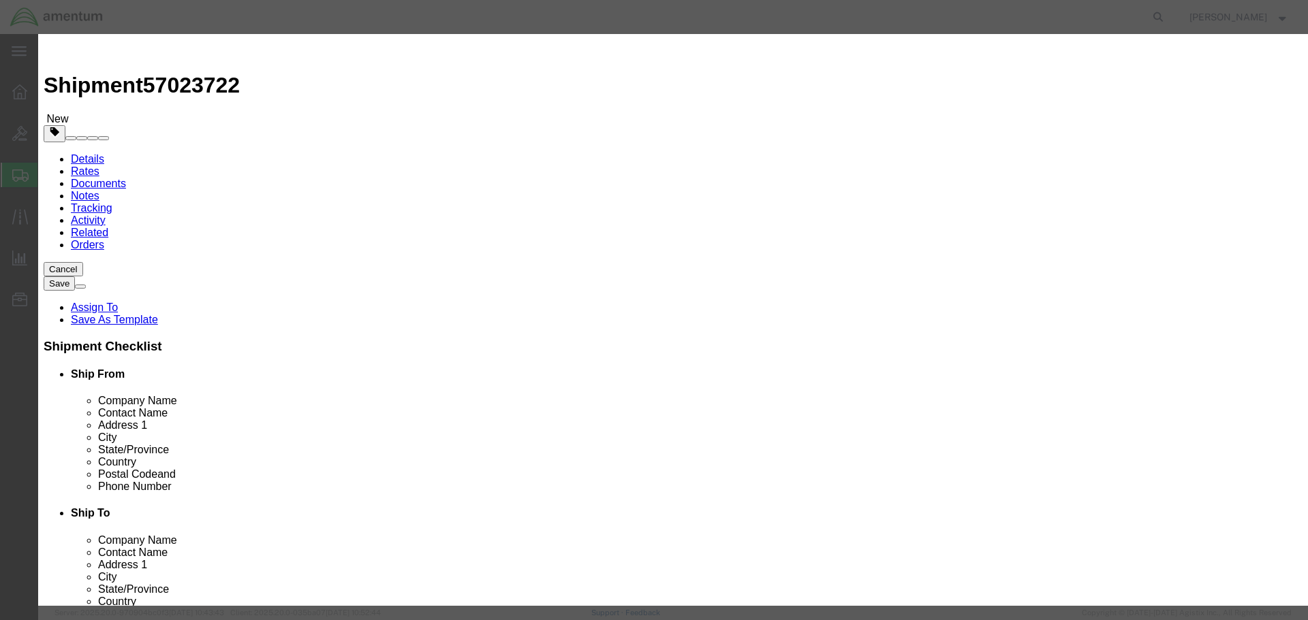
type input "4"
drag, startPoint x: 446, startPoint y: 157, endPoint x: 322, endPoint y: 156, distance: 124.0
click div "Total Value Total value of all the pieces 6000 Select ADP AED AFN ALL AMD AOA A…"
type input "200000"
click button "Save & Close"
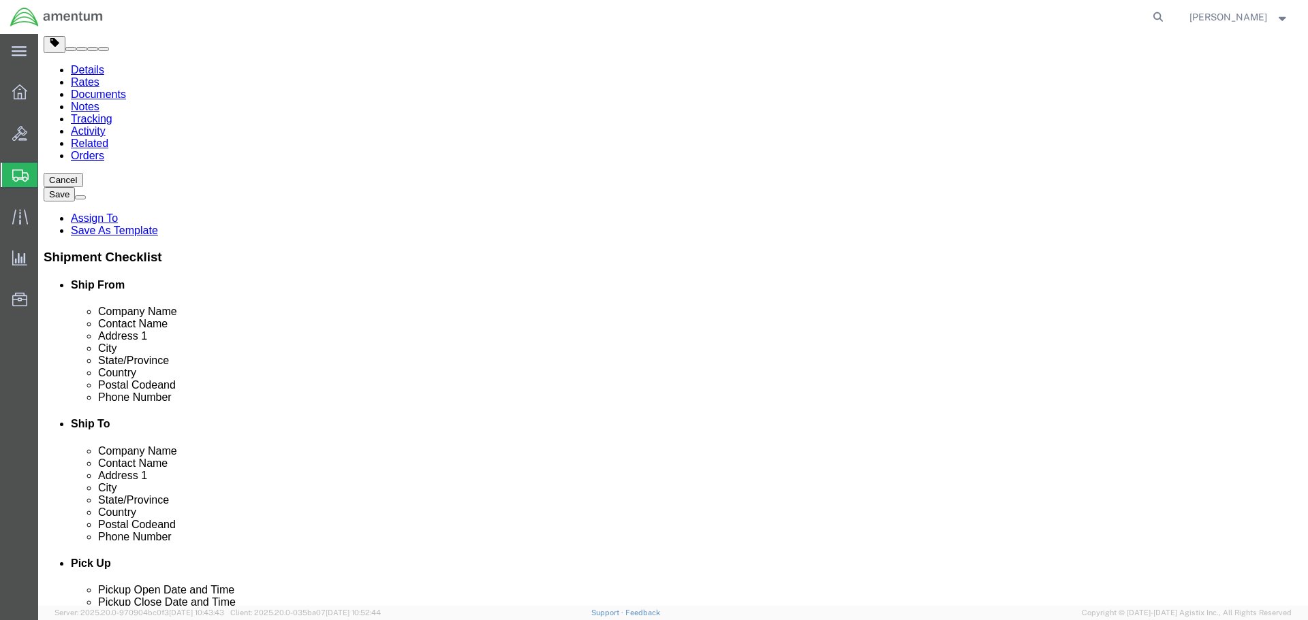
scroll to position [204, 0]
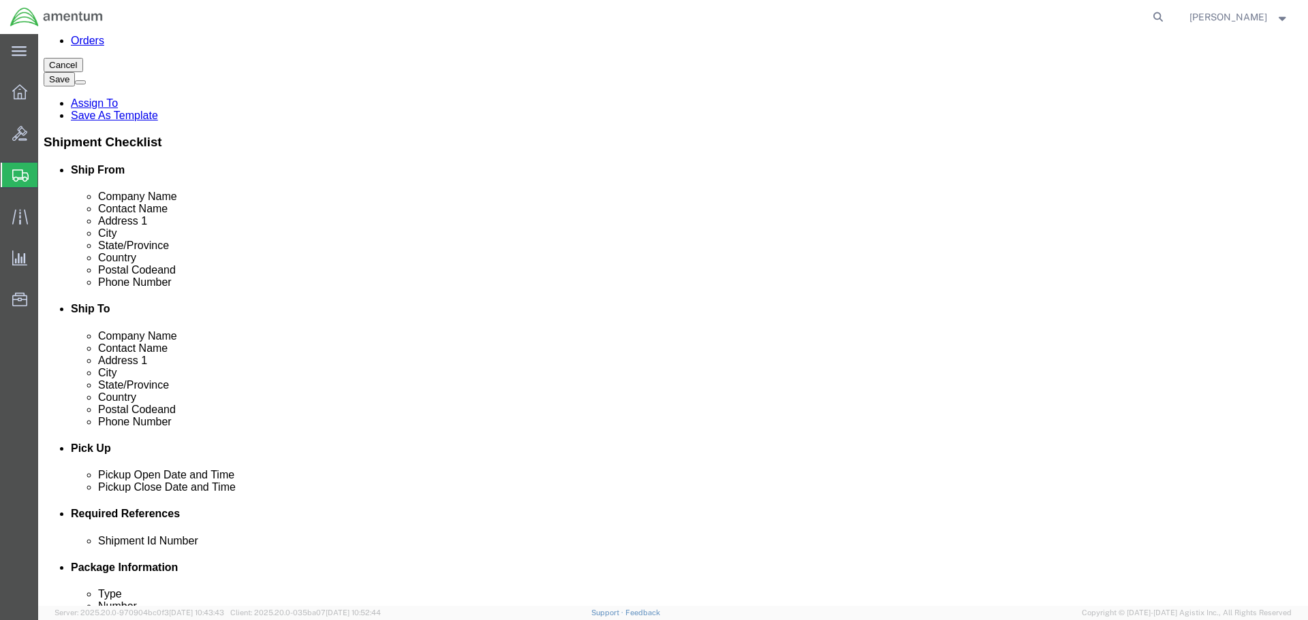
click input "text"
type input "18"
type input "29"
type input "26"
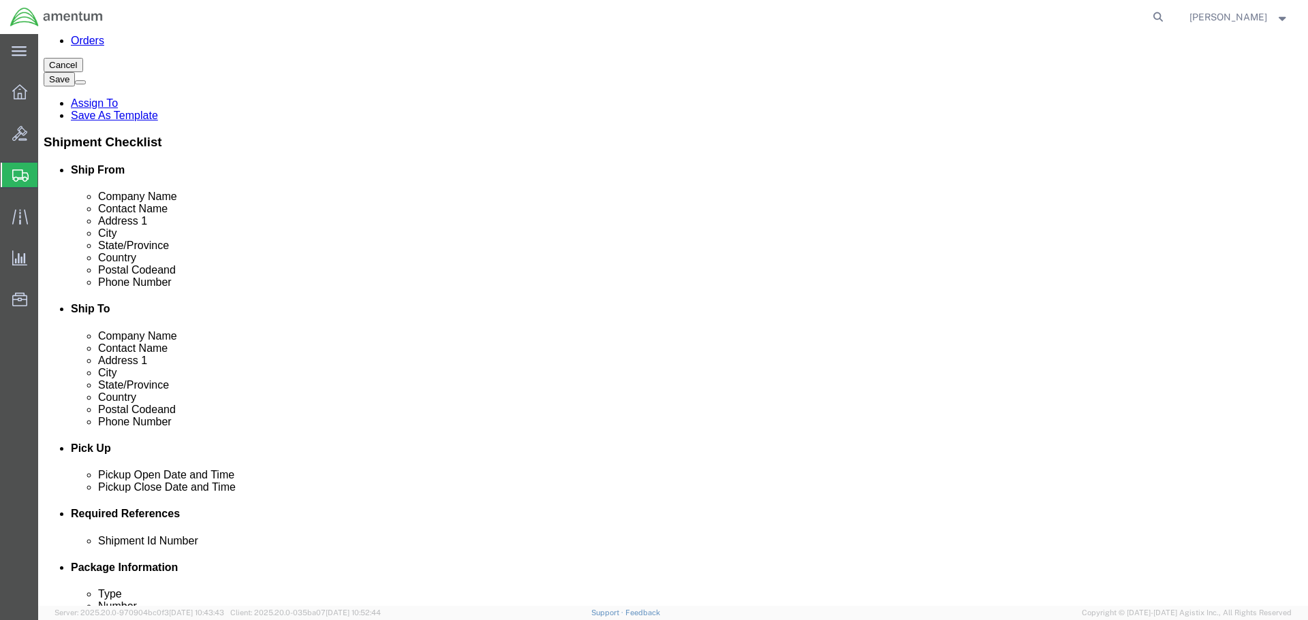
click link "Add Content"
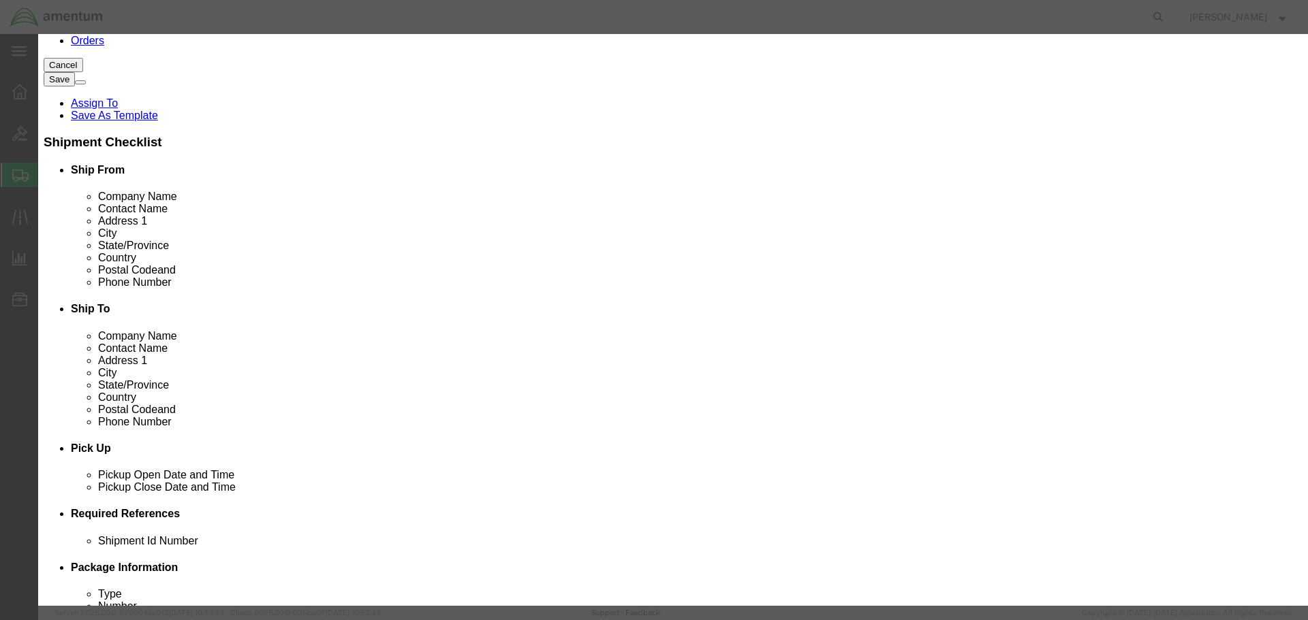
click input "text"
type input "[PERSON_NAME]"
click input "0"
type input "10"
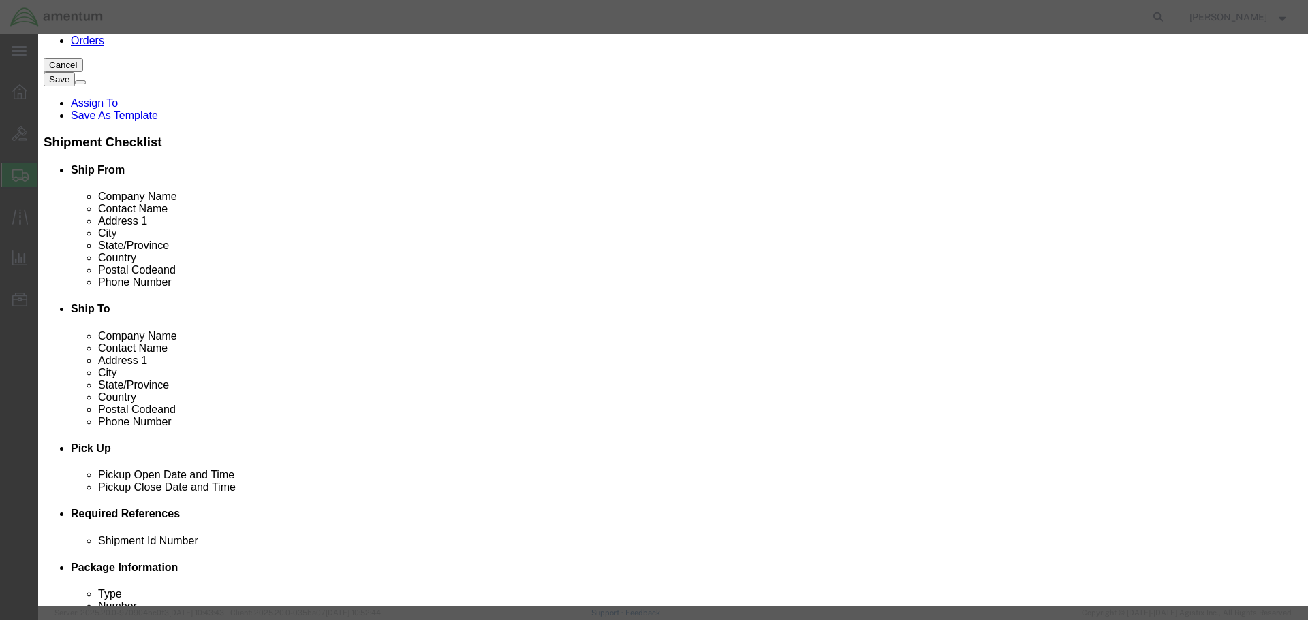
click input "text"
type input "15000"
click button "Save & Close"
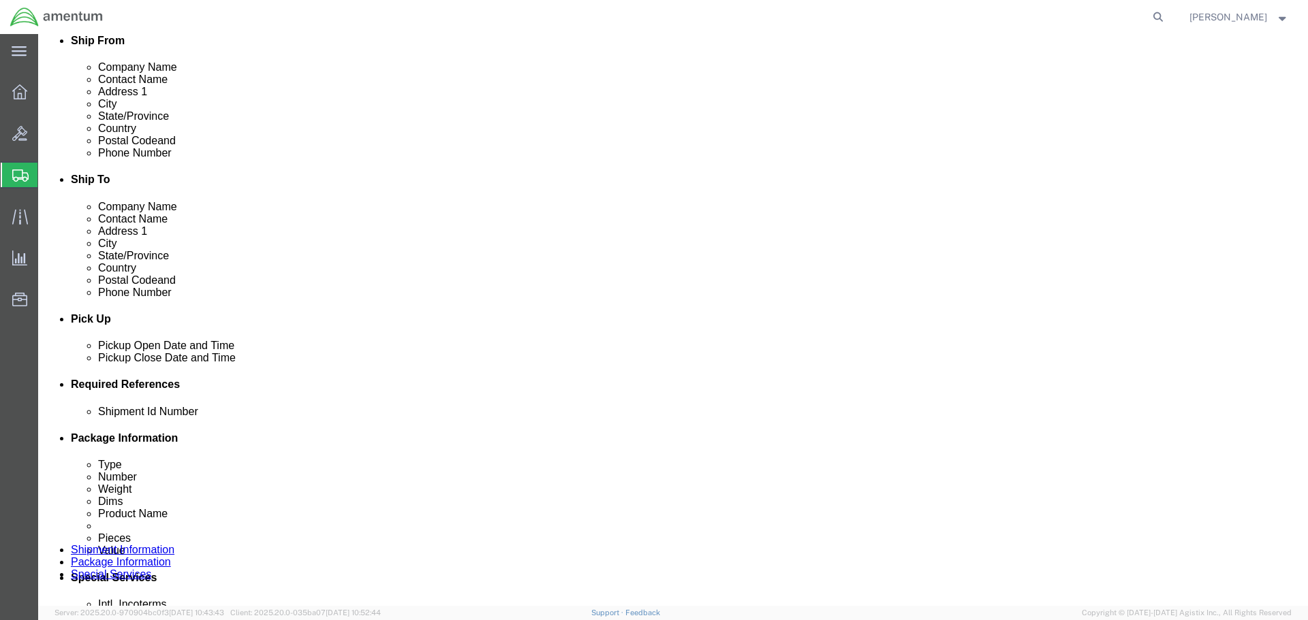
scroll to position [452, 0]
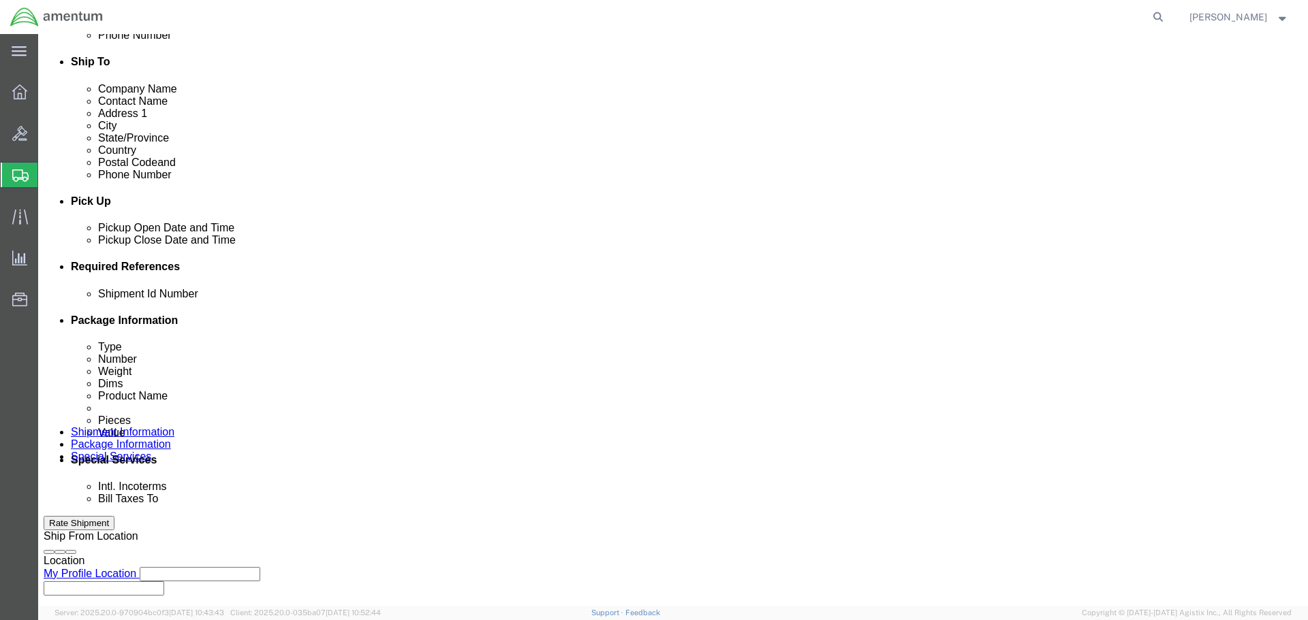
click link "Add Package"
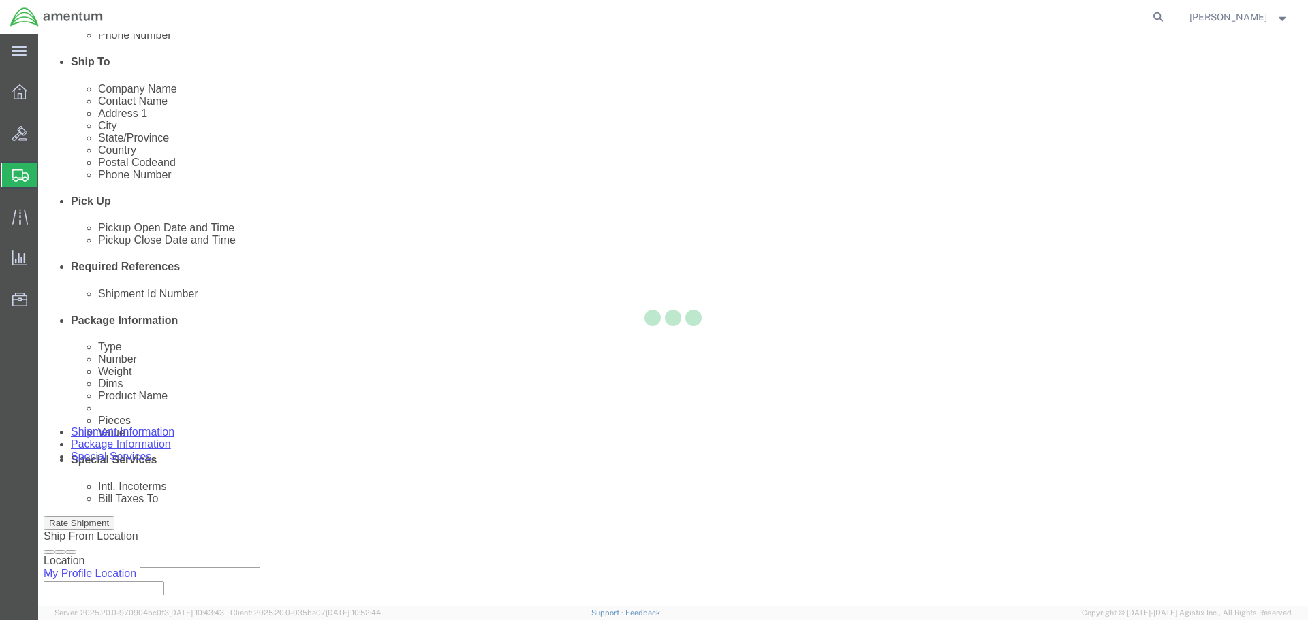
scroll to position [0, 0]
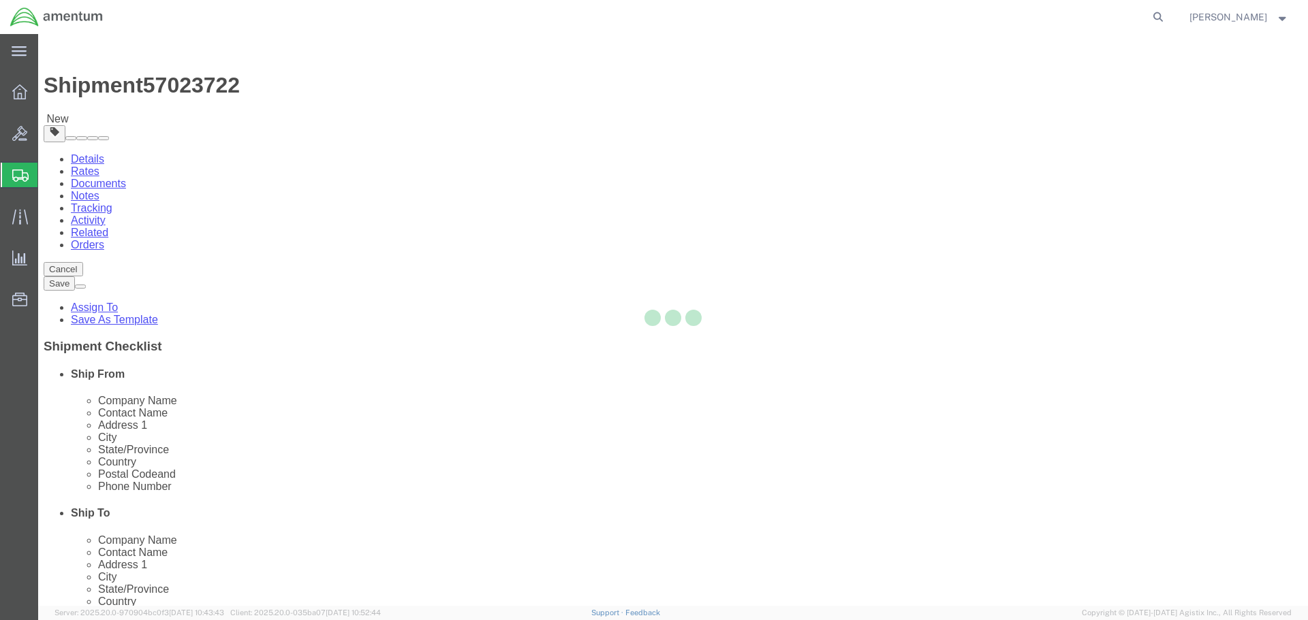
select select "CBOX"
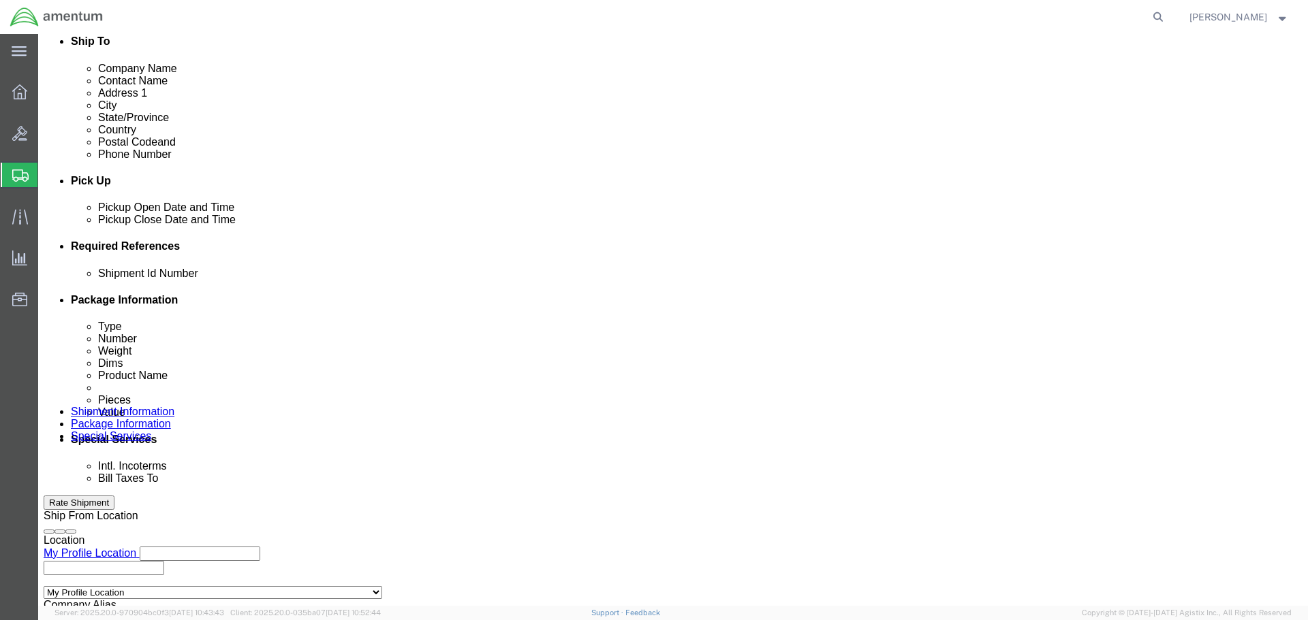
scroll to position [605, 0]
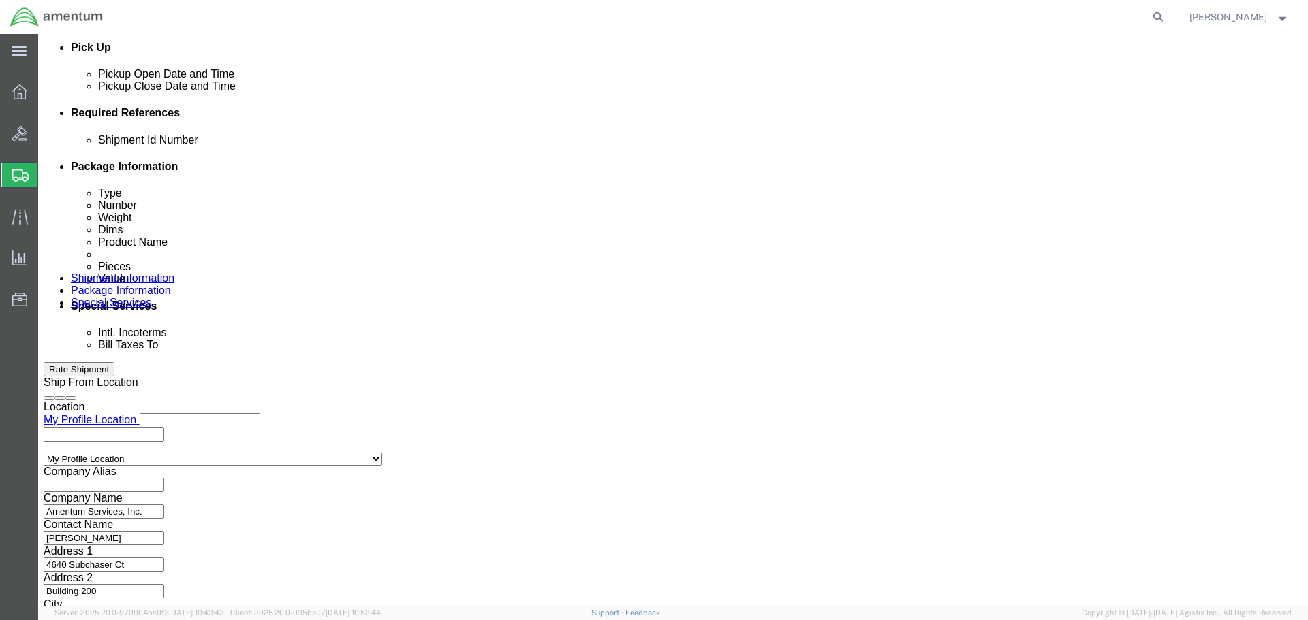
click input "text"
type input "12"
type input "10"
type input "7"
type input "8"
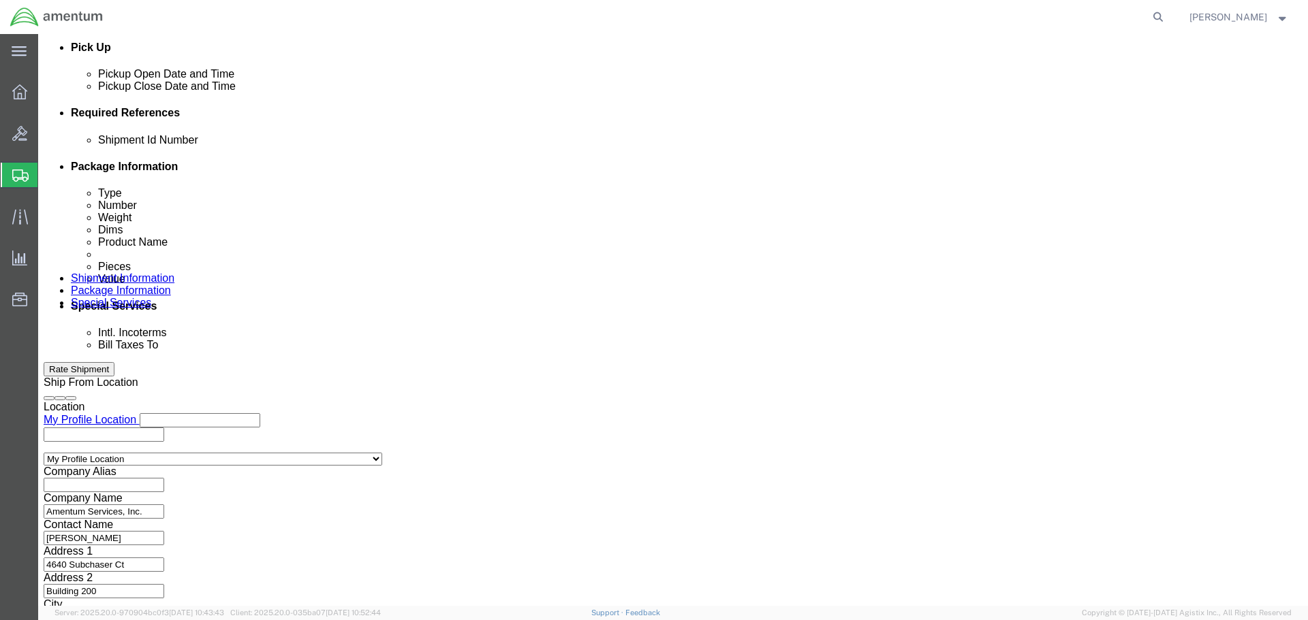
click link "Add Content"
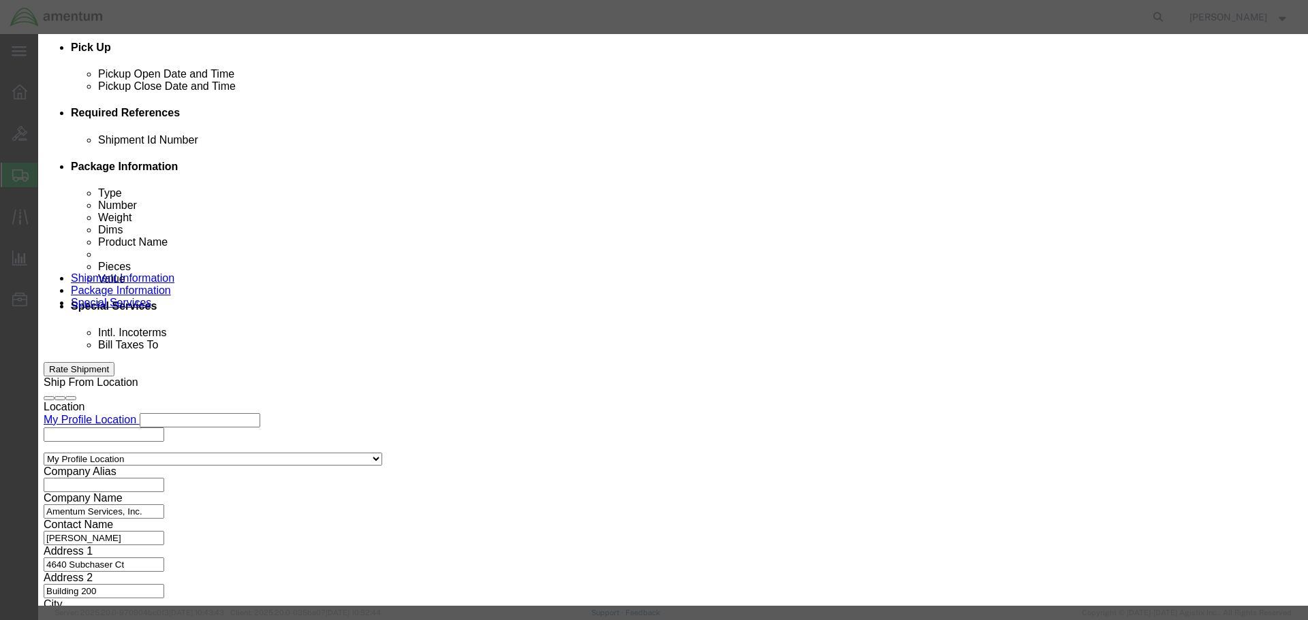
click input "text"
type input "DIPLEXER"
type input "10"
type input "10000"
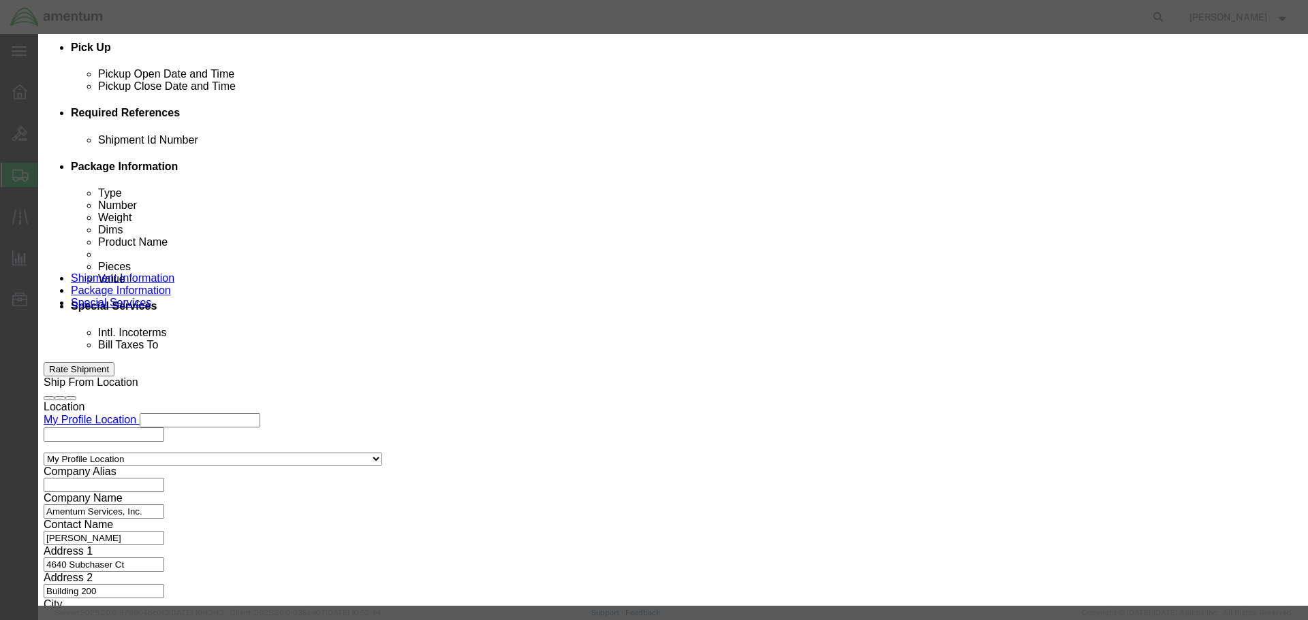
click button "Save & Close"
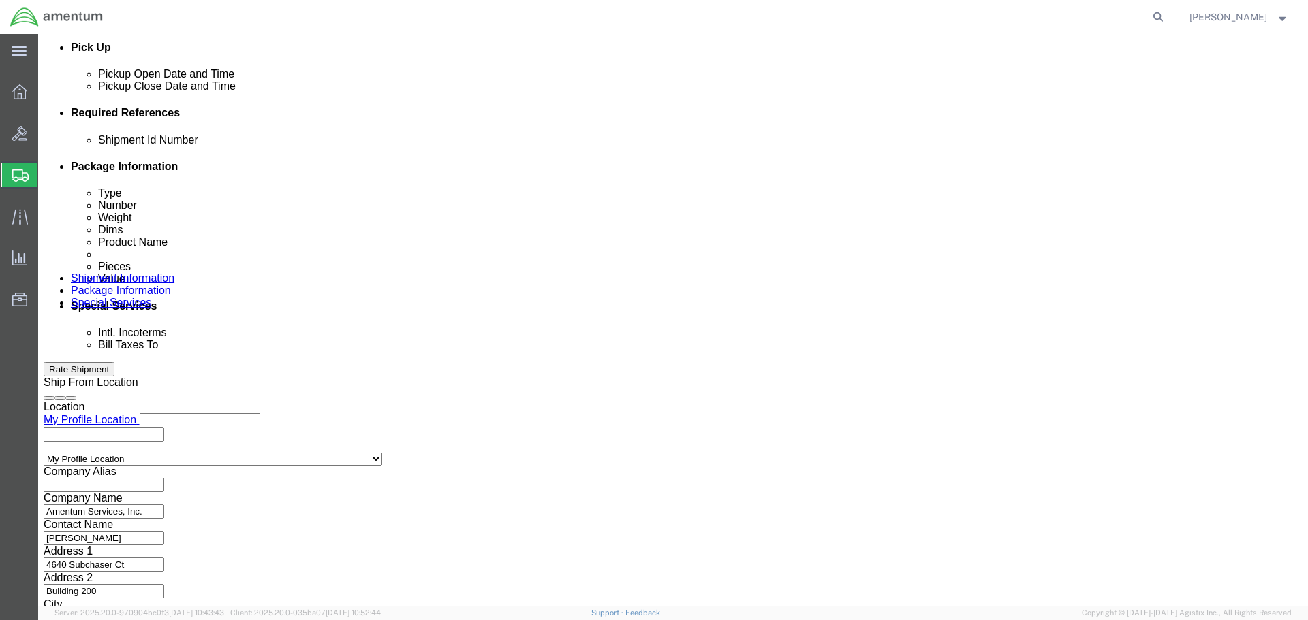
click link "Add Content"
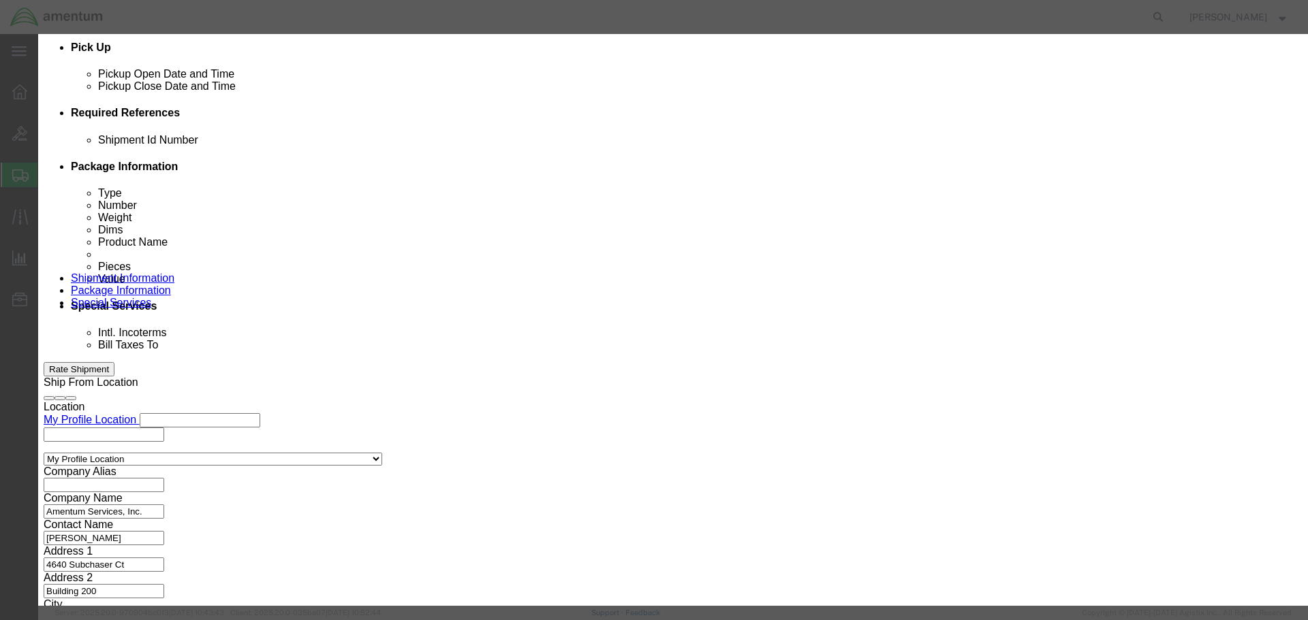
click input "text"
type input "INSTALL KIT"
type input "5"
type input "1000"
click button "Save & Close"
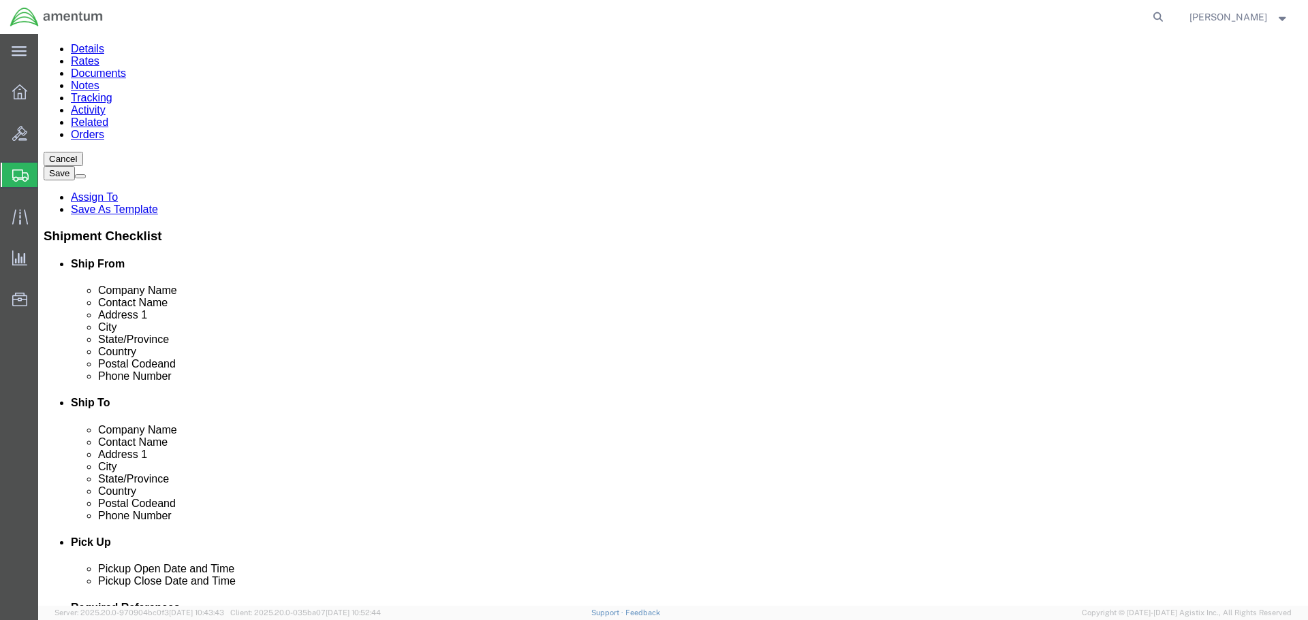
scroll to position [204, 0]
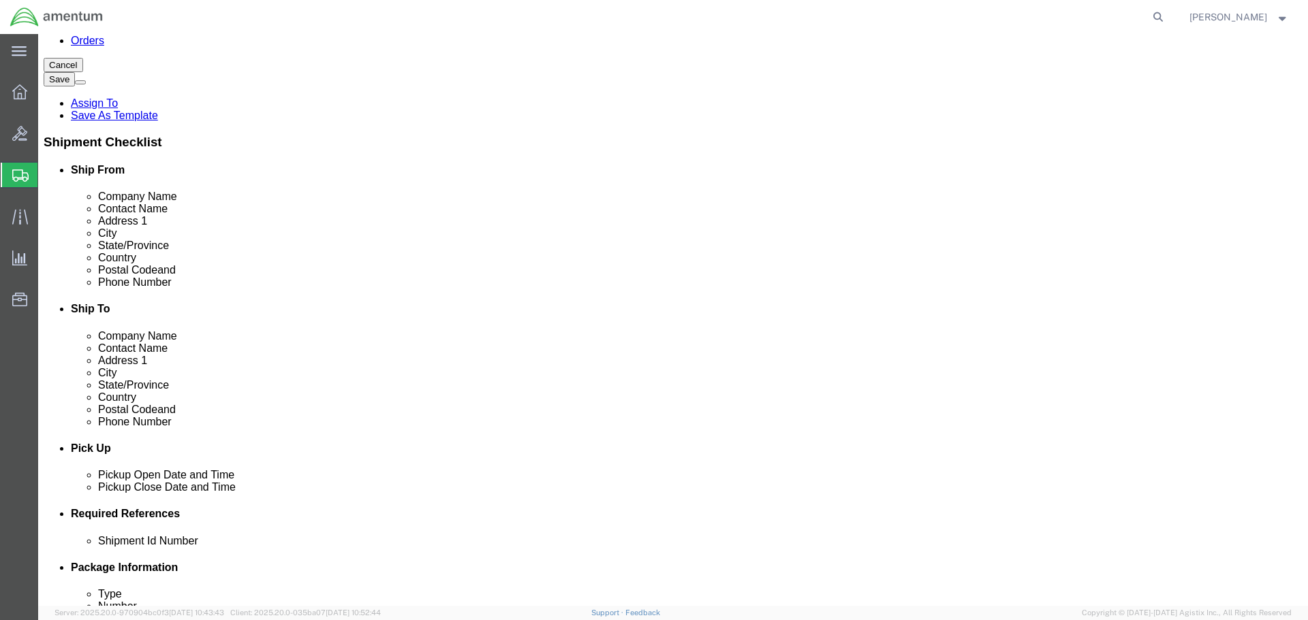
click button "Rate Shipment"
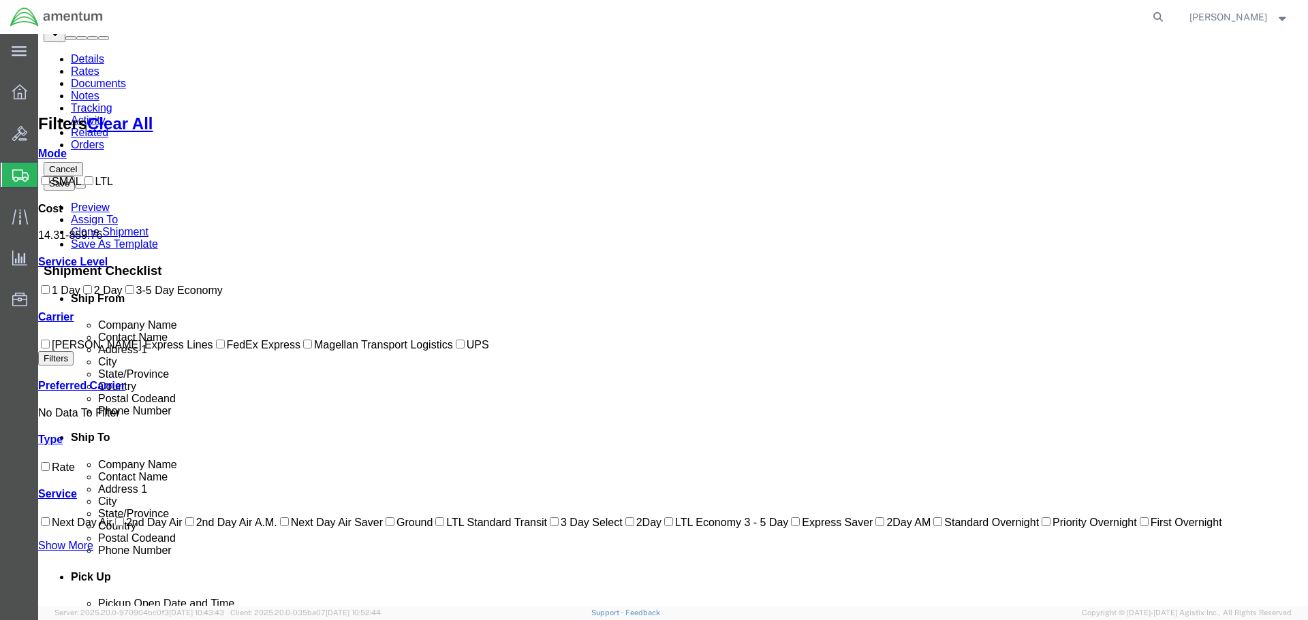
scroll to position [44, 0]
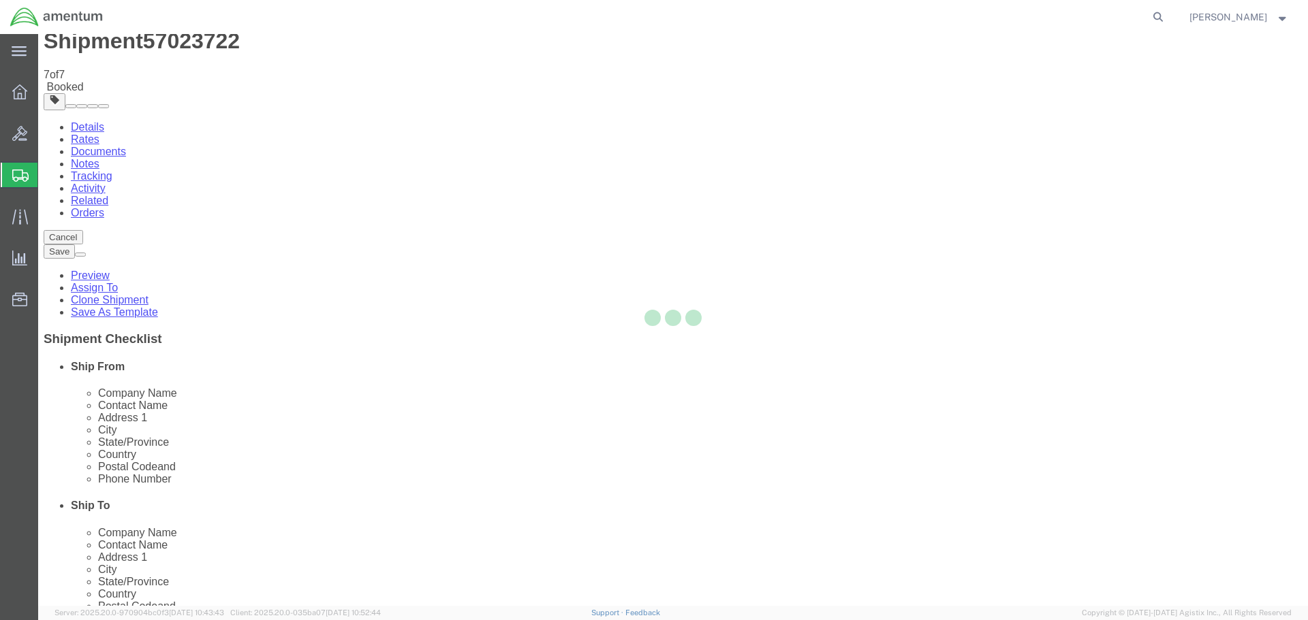
scroll to position [0, 0]
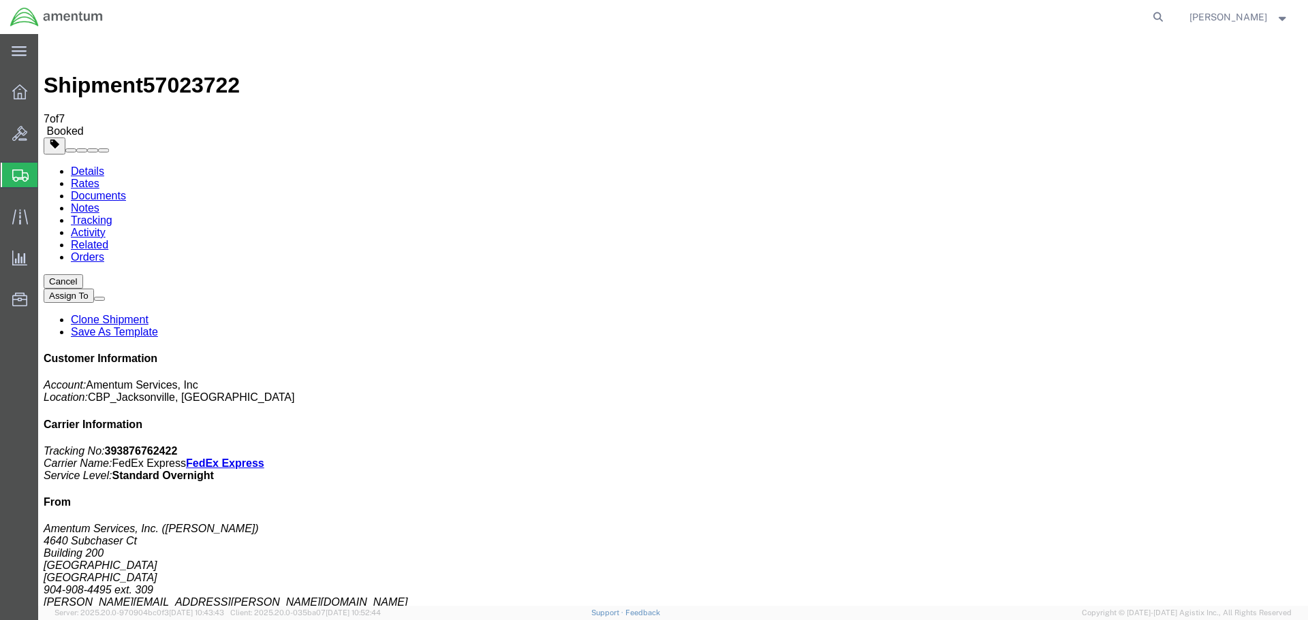
select select "5"
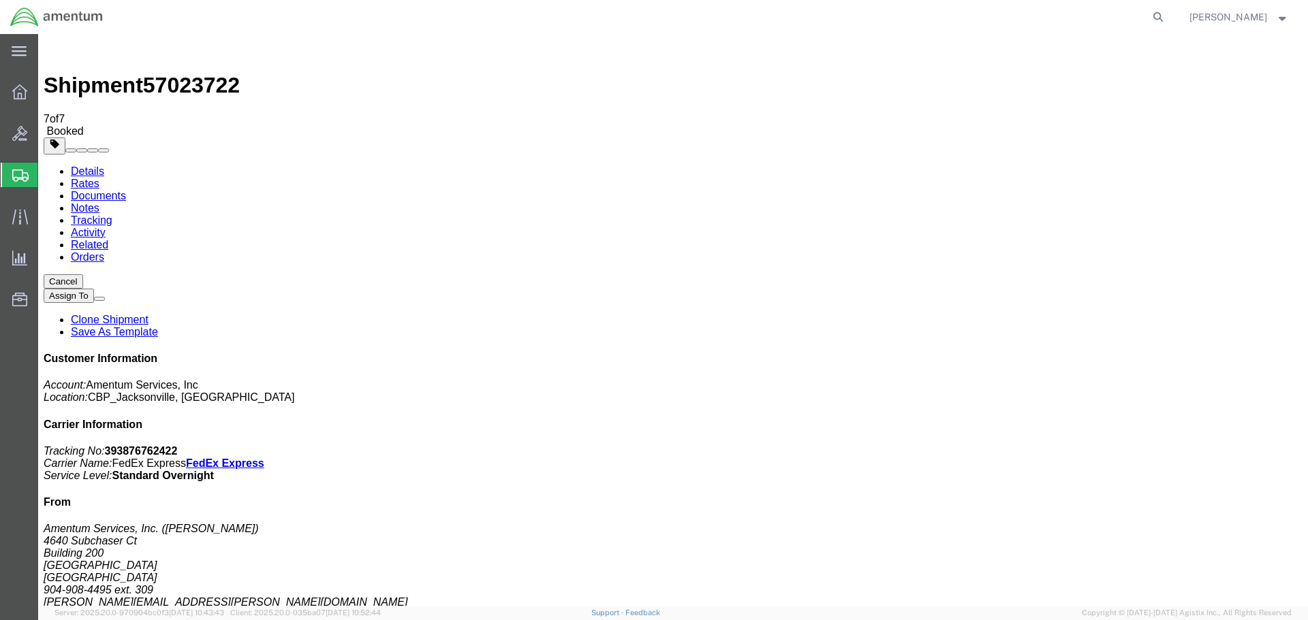
checkbox input "true"
click at [178, 445] on b "393876762422" at bounding box center [141, 451] width 73 height 12
copy b "393876762422"
